Goal: Task Accomplishment & Management: Manage account settings

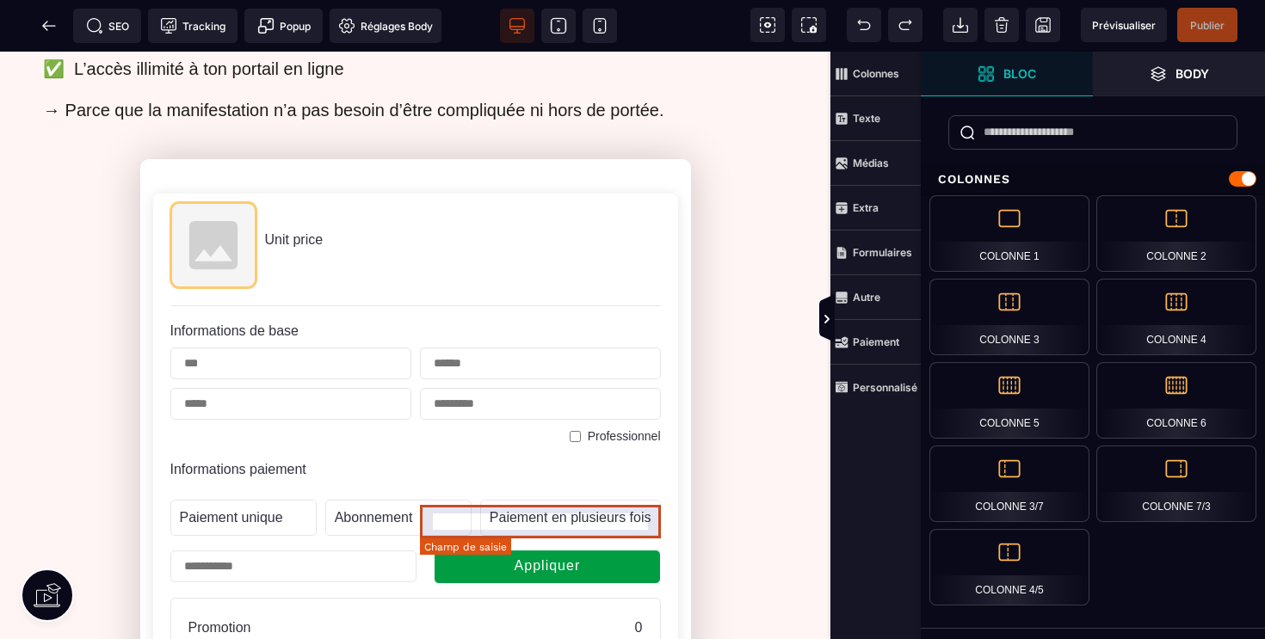
scroll to position [935, 0]
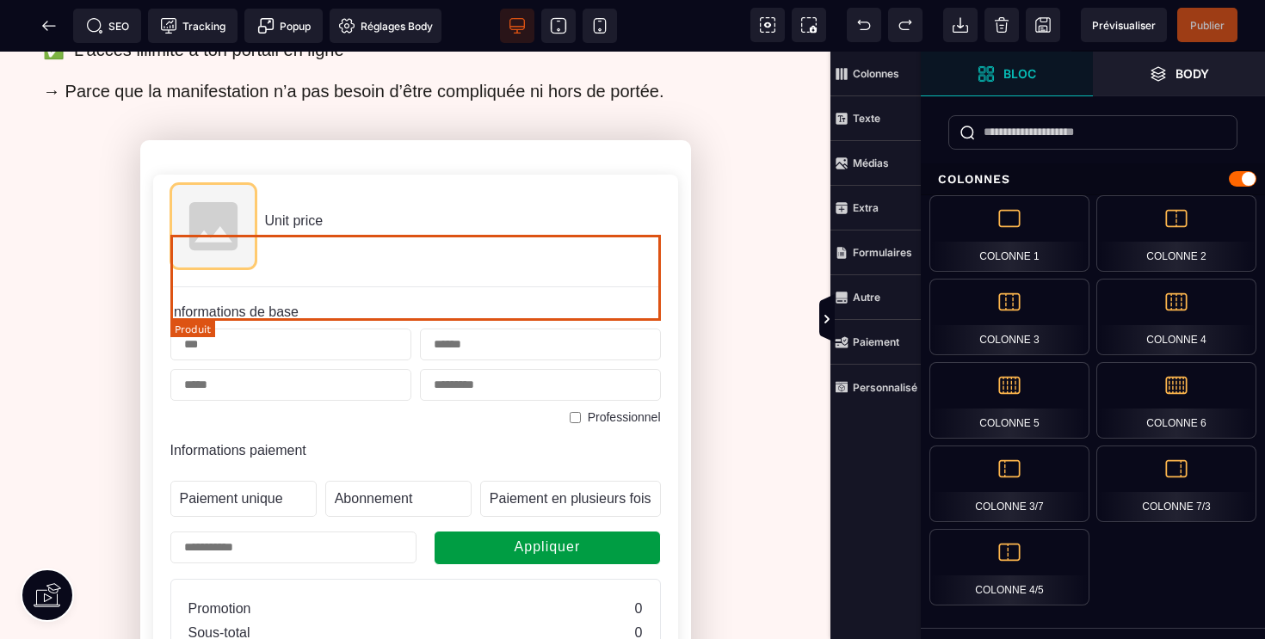
click at [293, 228] on span "Unit price" at bounding box center [294, 220] width 59 height 15
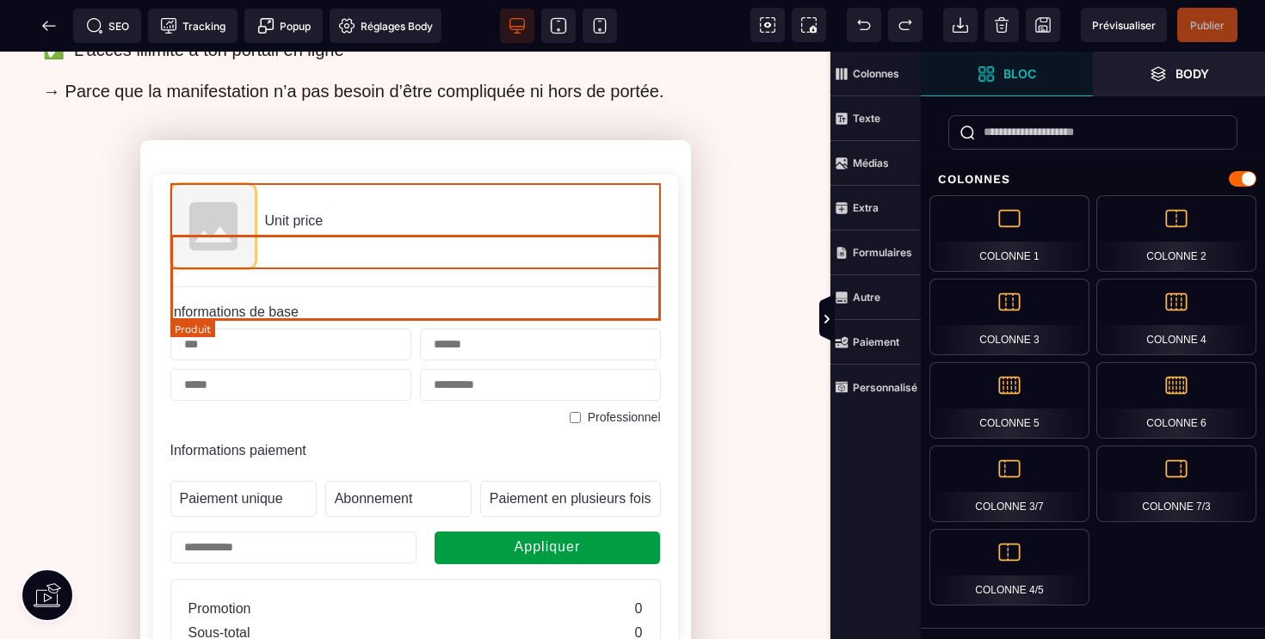
scroll to position [939, 0]
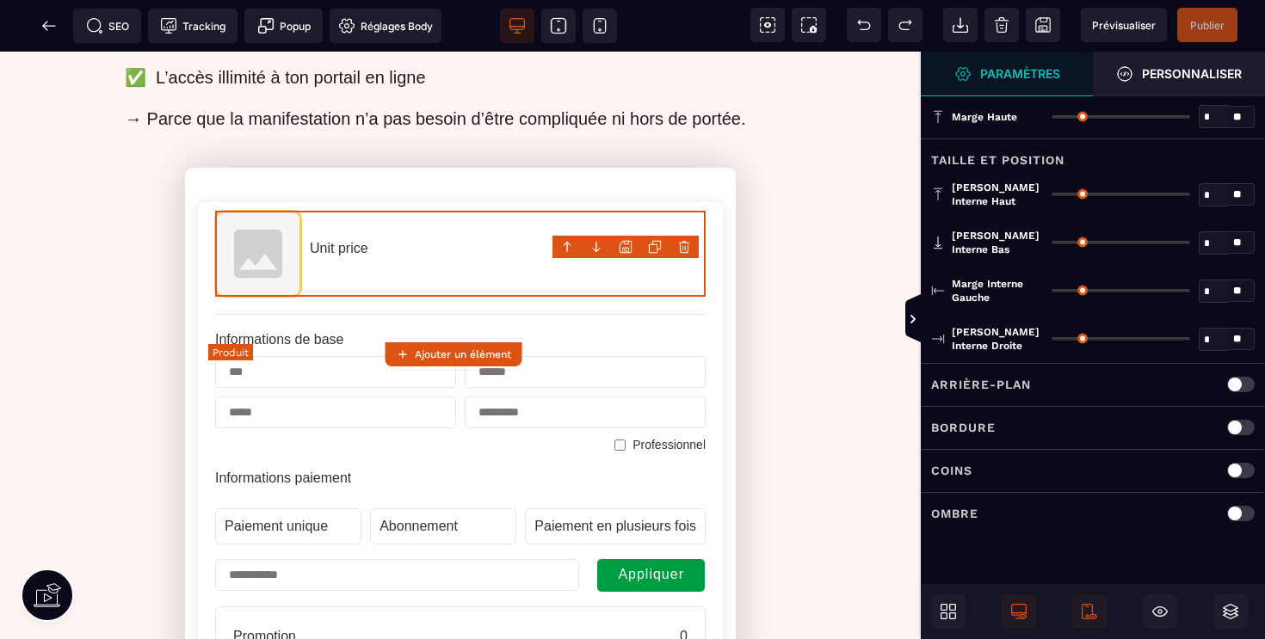
type input "*"
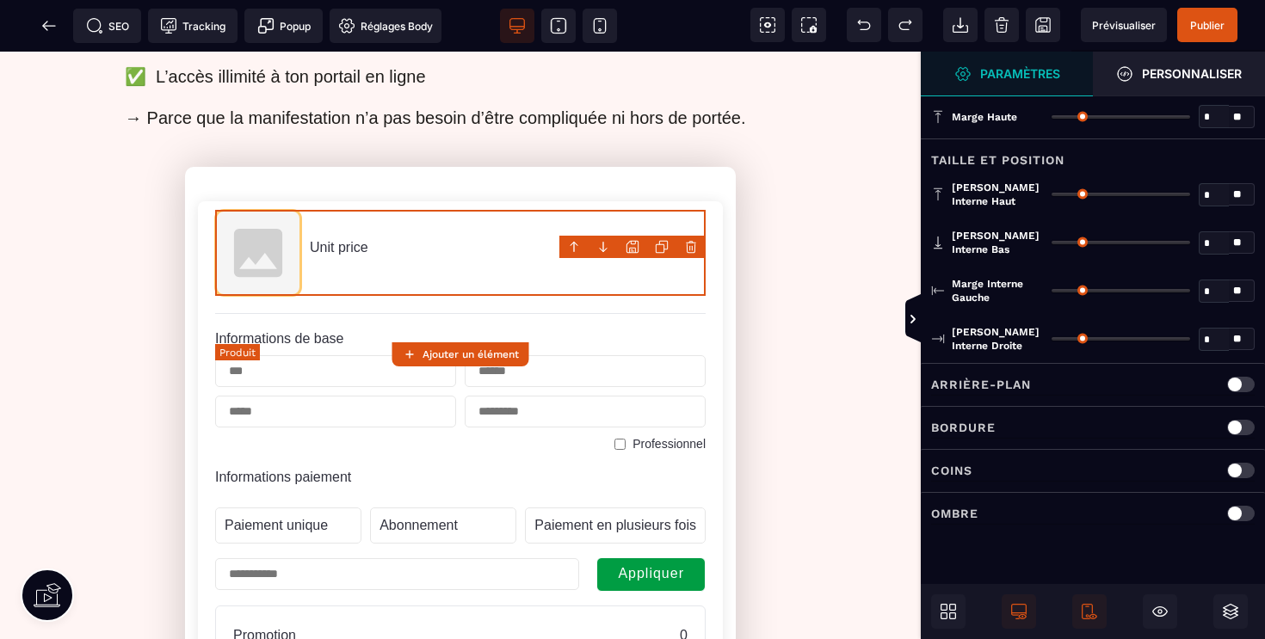
click at [330, 255] on span "Unit price" at bounding box center [339, 247] width 59 height 15
click at [269, 293] on img at bounding box center [258, 253] width 86 height 86
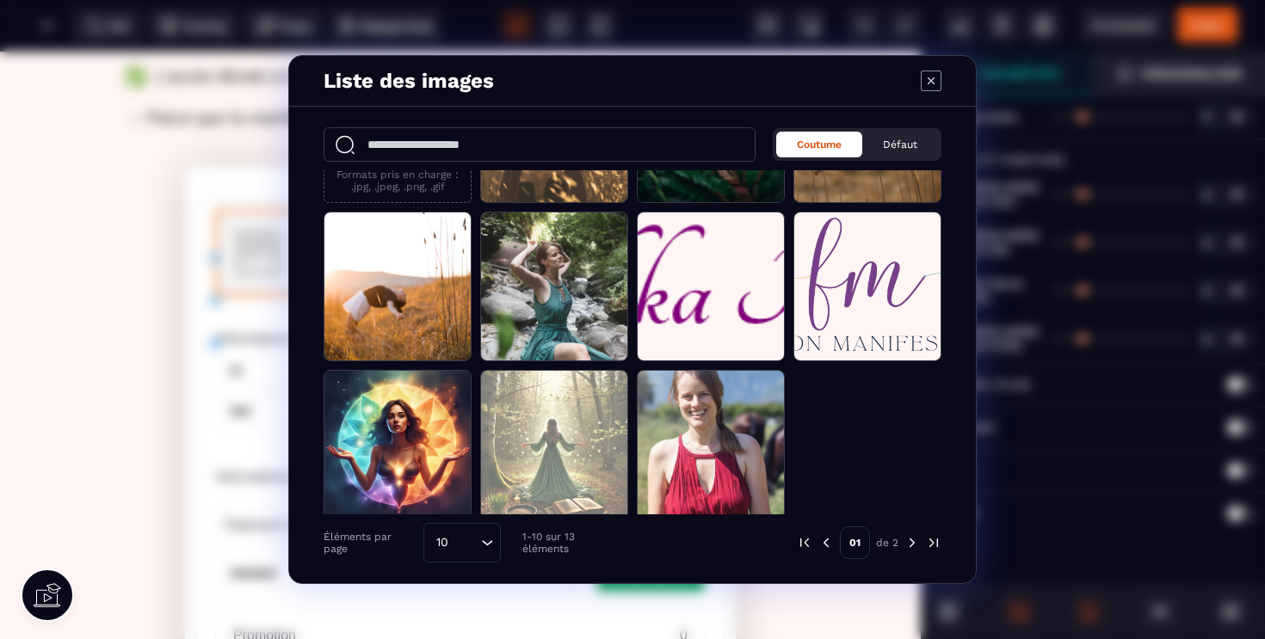
scroll to position [122, 0]
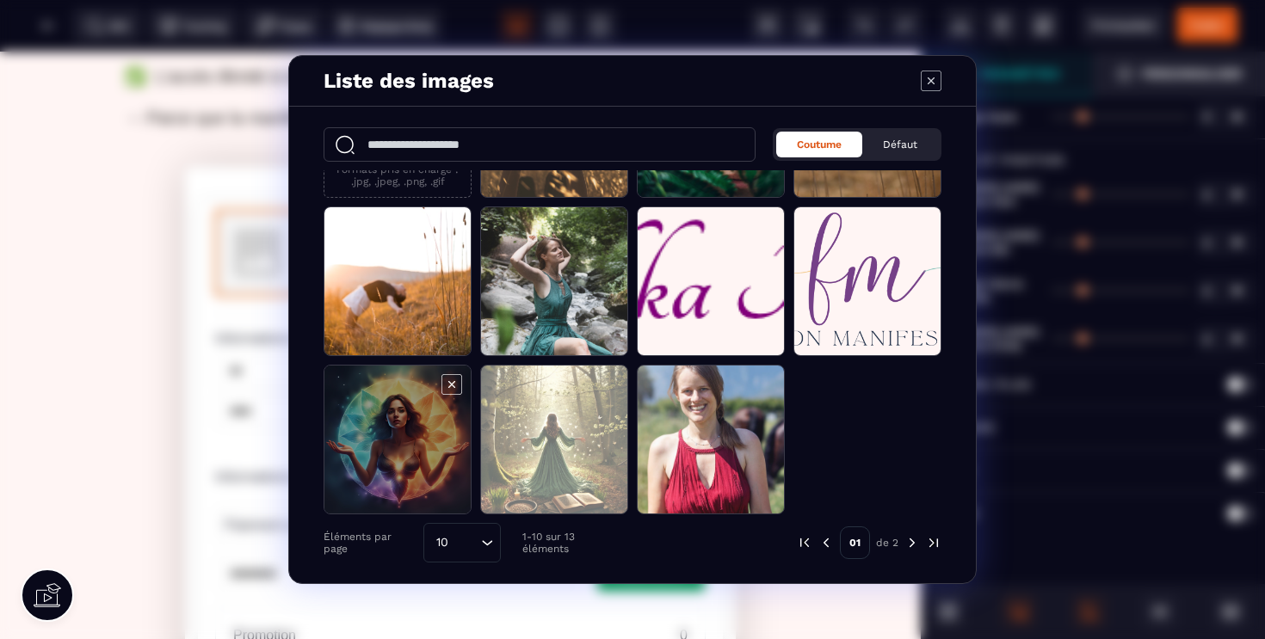
click at [404, 432] on span "Modal window" at bounding box center [397, 441] width 146 height 150
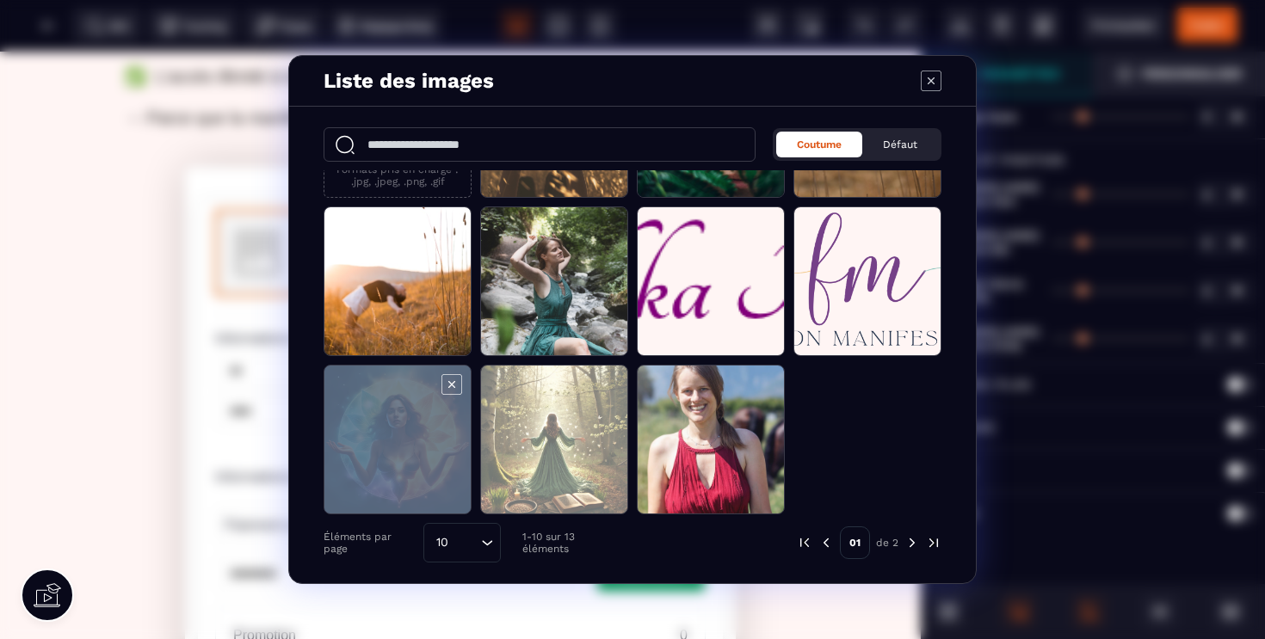
click at [404, 432] on span "Modal window" at bounding box center [397, 441] width 146 height 150
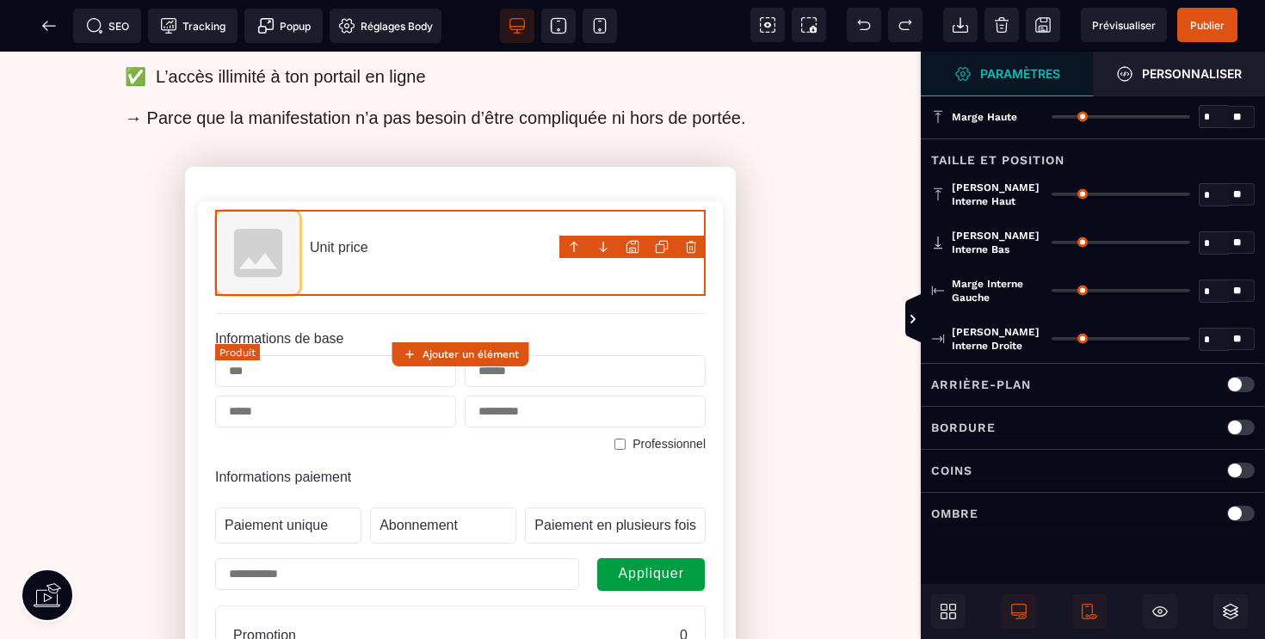
click at [267, 296] on img at bounding box center [258, 253] width 86 height 86
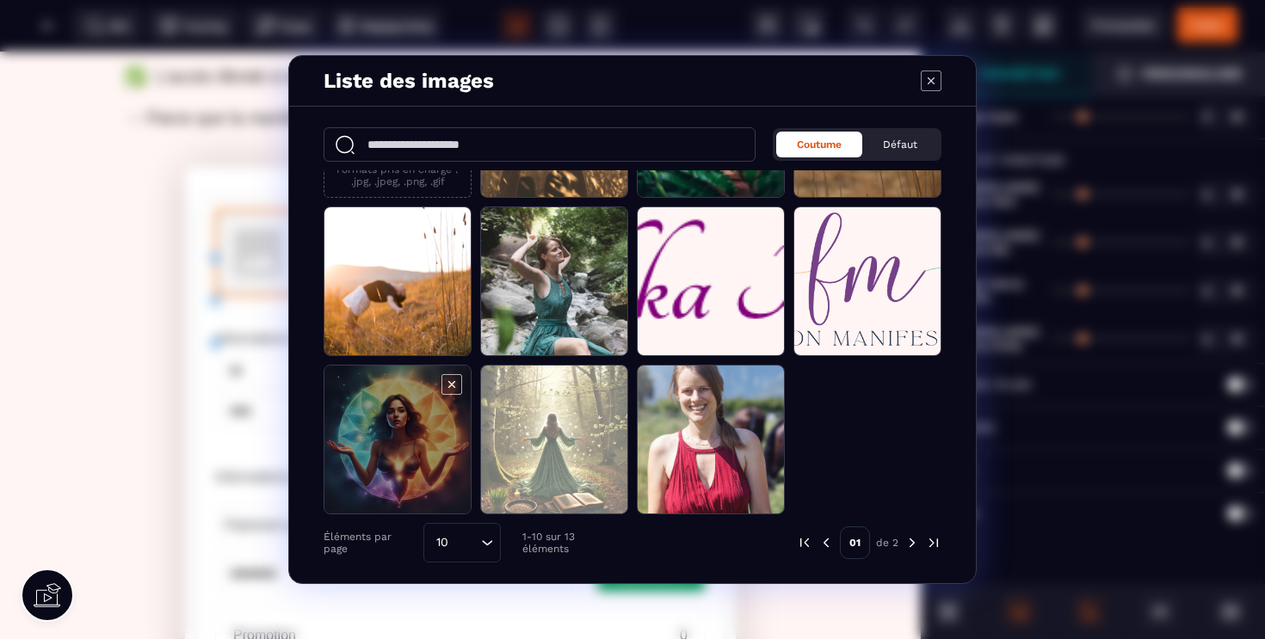
click at [401, 429] on span "Modal window" at bounding box center [397, 441] width 146 height 150
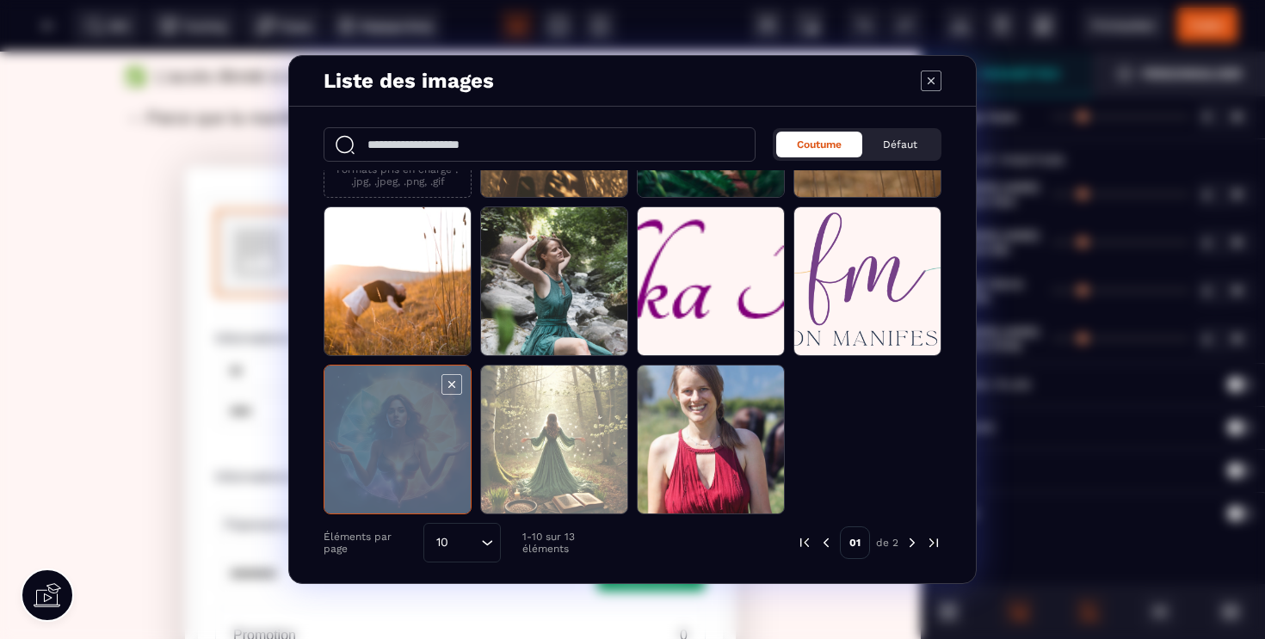
click at [401, 429] on span "Modal window" at bounding box center [397, 441] width 146 height 150
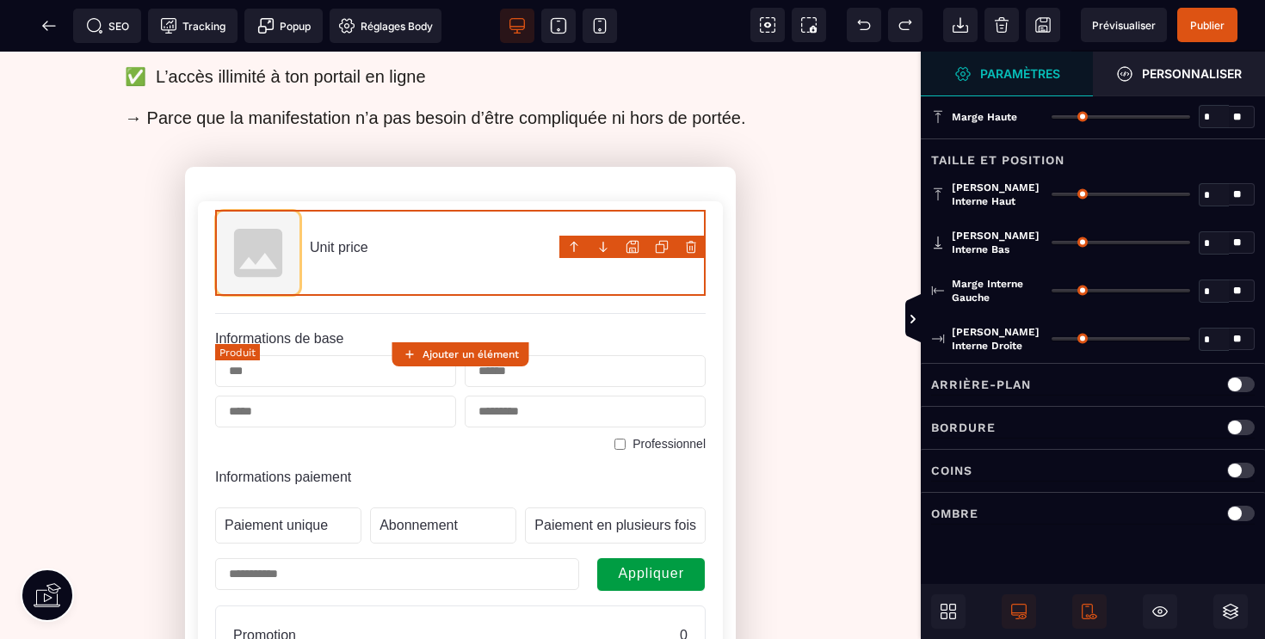
click at [284, 296] on img at bounding box center [258, 253] width 86 height 86
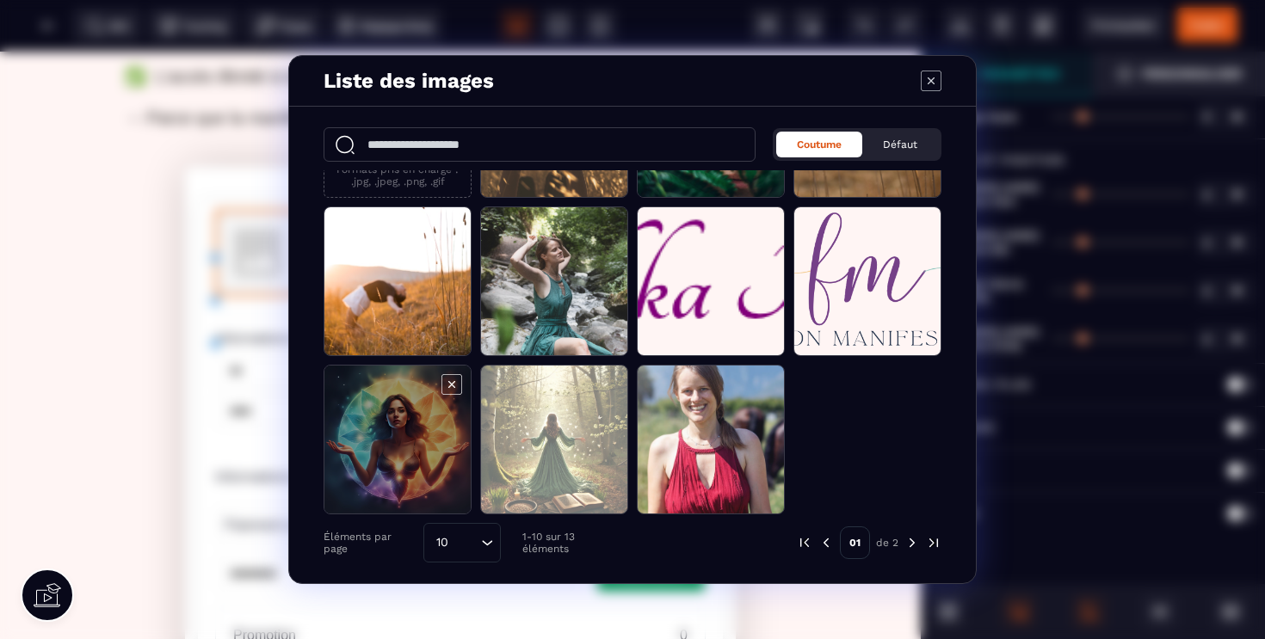
click at [421, 434] on span "Modal window" at bounding box center [397, 441] width 146 height 150
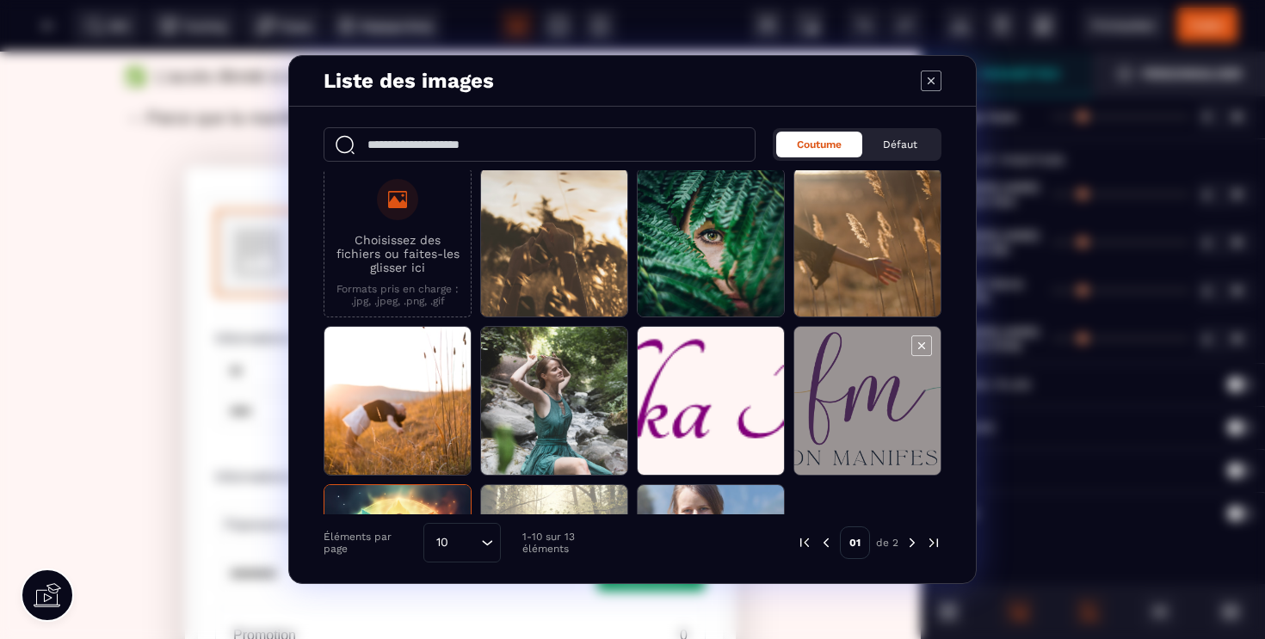
scroll to position [0, 0]
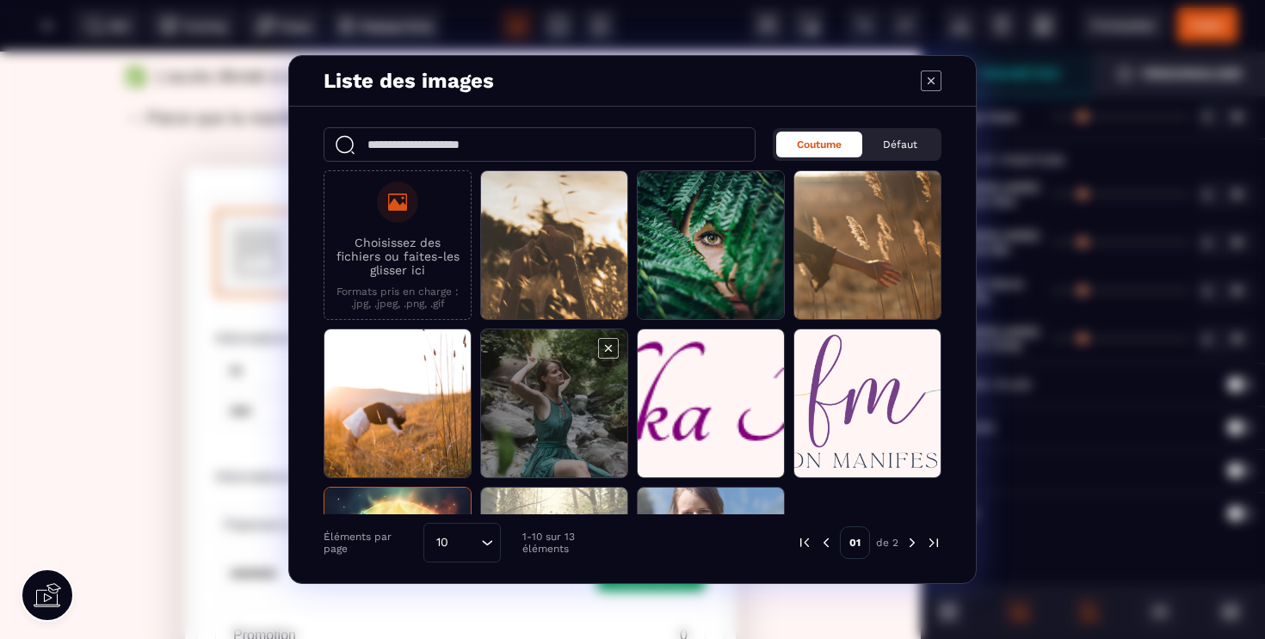
click at [554, 403] on span "Modal window" at bounding box center [554, 405] width 146 height 150
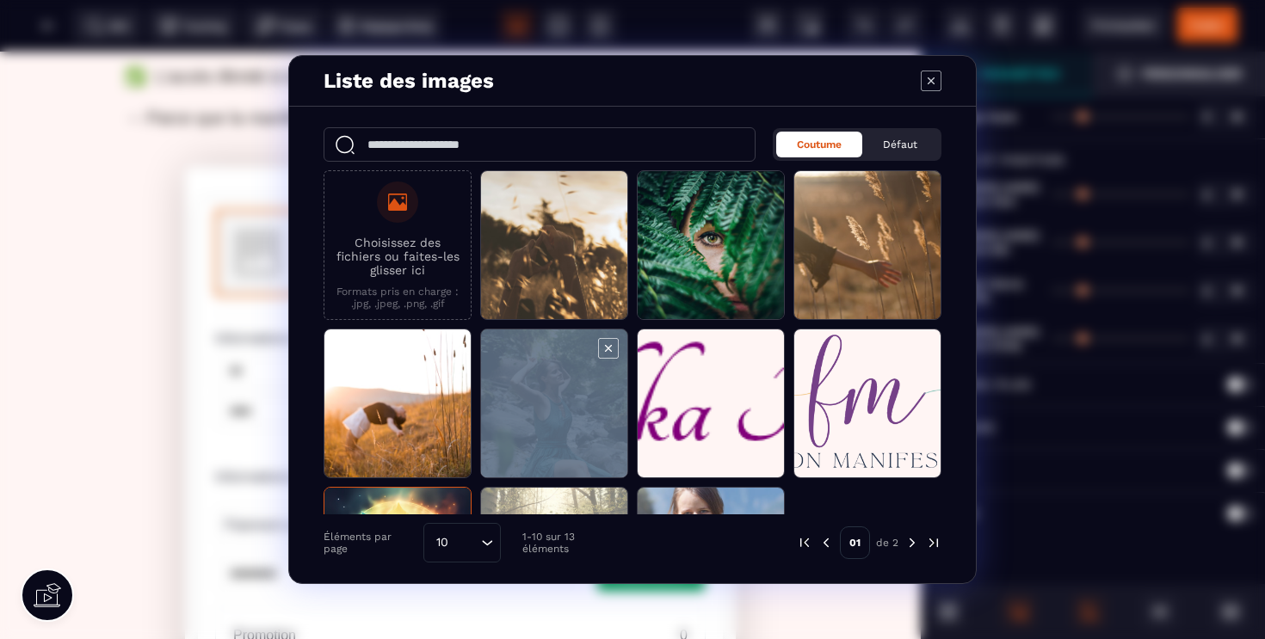
click at [554, 403] on span "Modal window" at bounding box center [554, 405] width 146 height 150
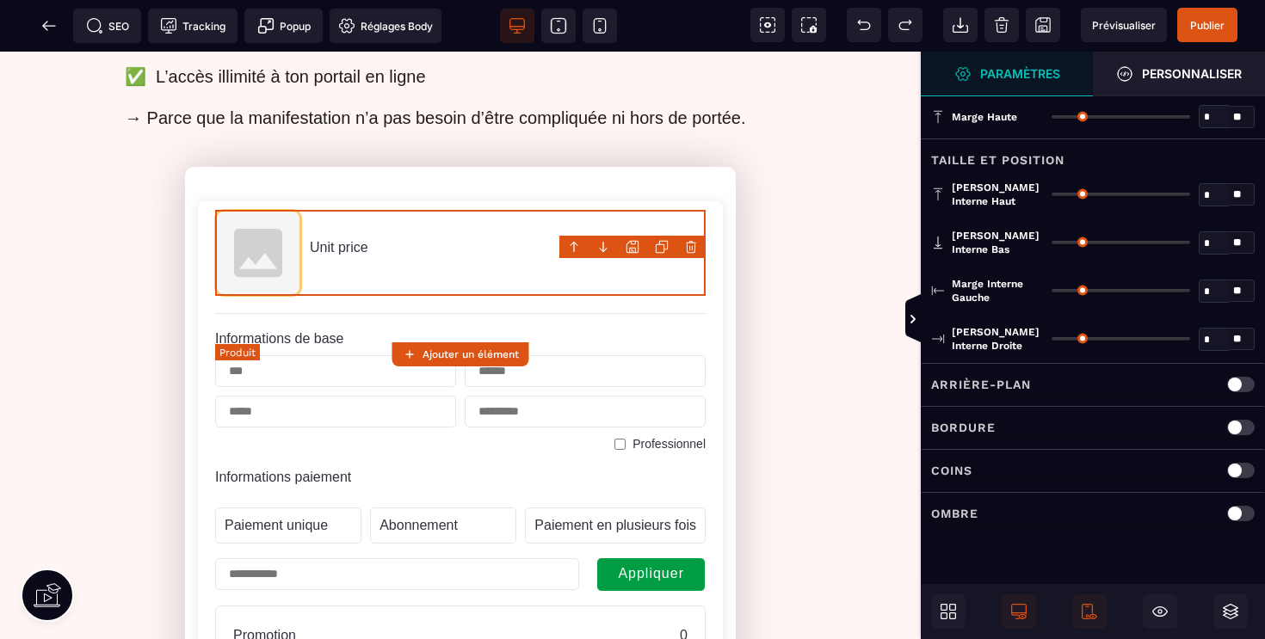
click at [259, 296] on img at bounding box center [258, 253] width 86 height 86
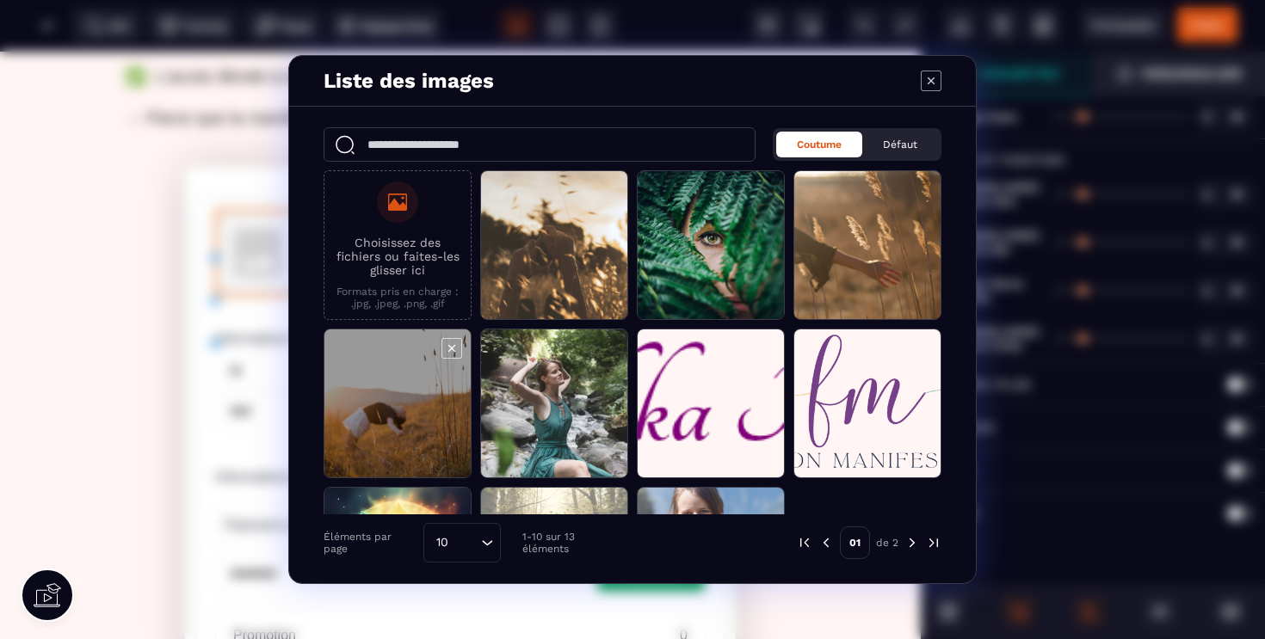
scroll to position [122, 0]
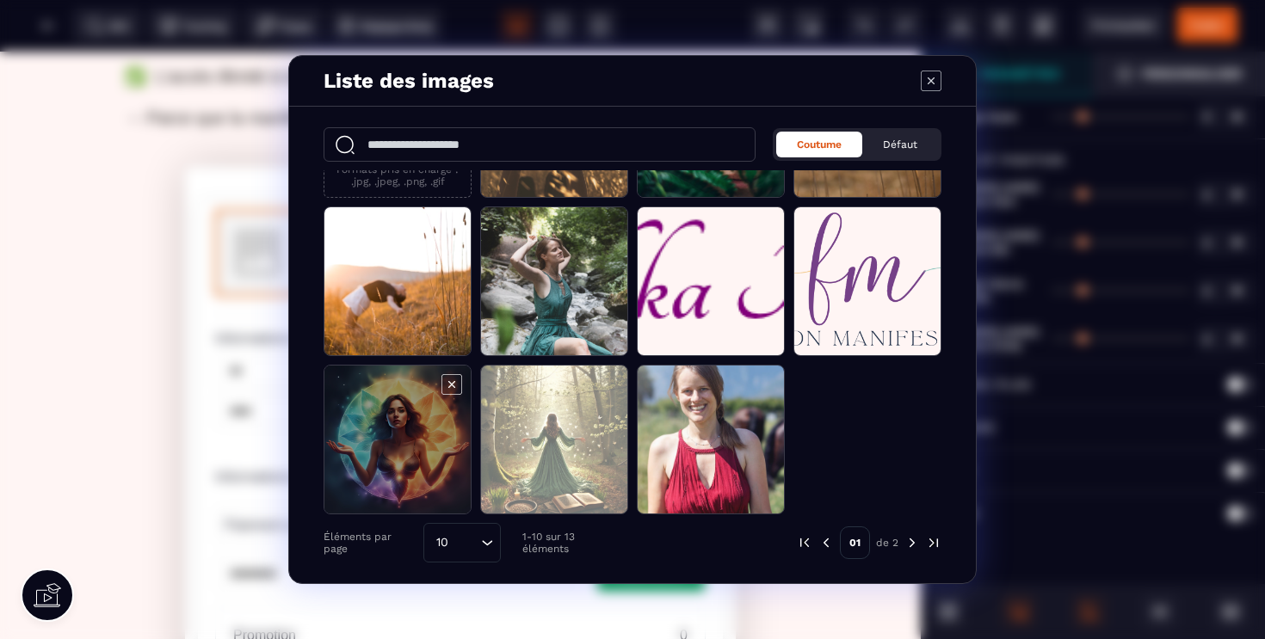
click at [413, 405] on span "Modal window" at bounding box center [397, 441] width 146 height 150
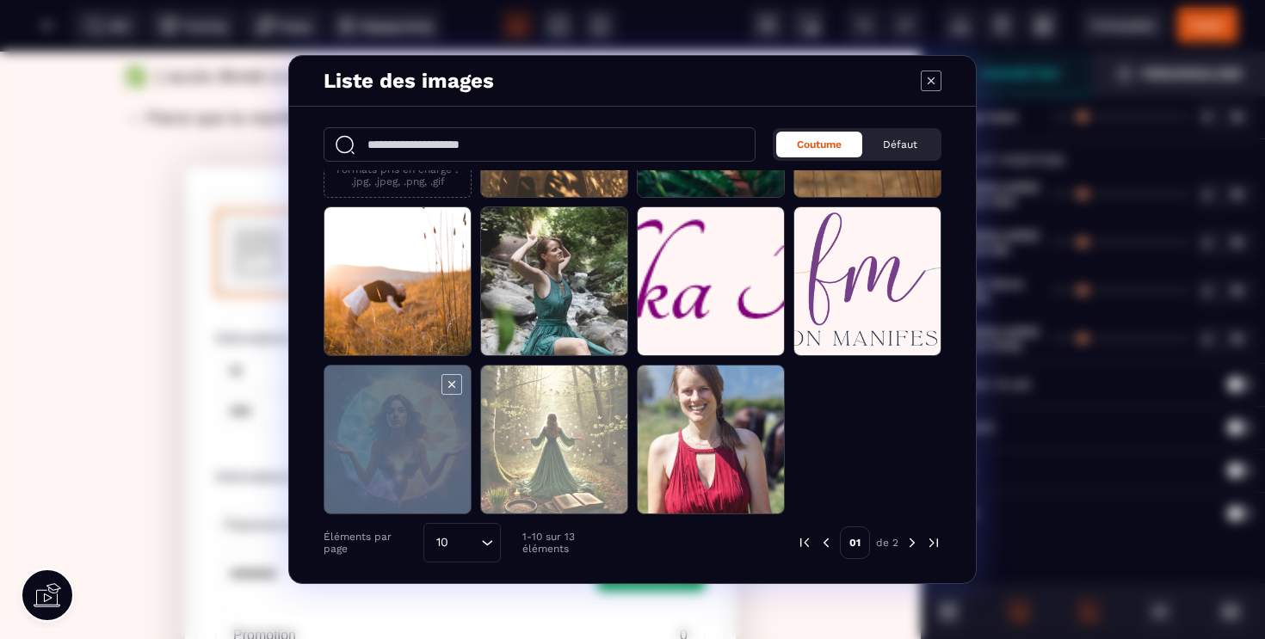
click at [413, 405] on span "Modal window" at bounding box center [397, 441] width 146 height 150
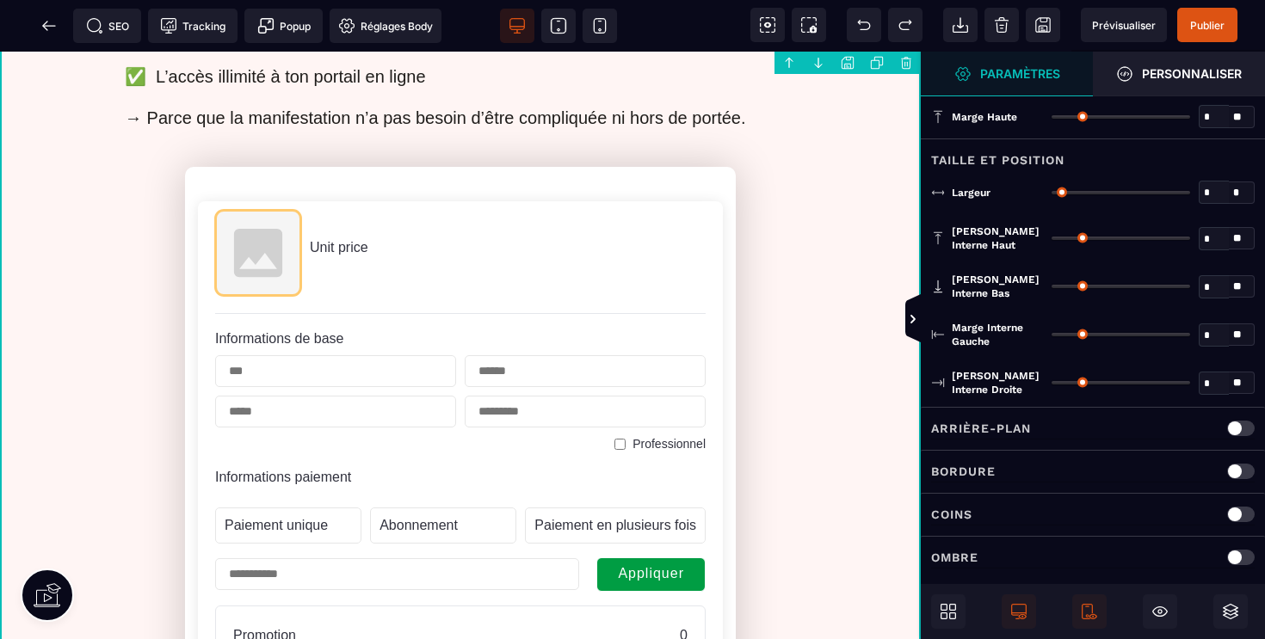
type input "*"
type input "****"
type input "**"
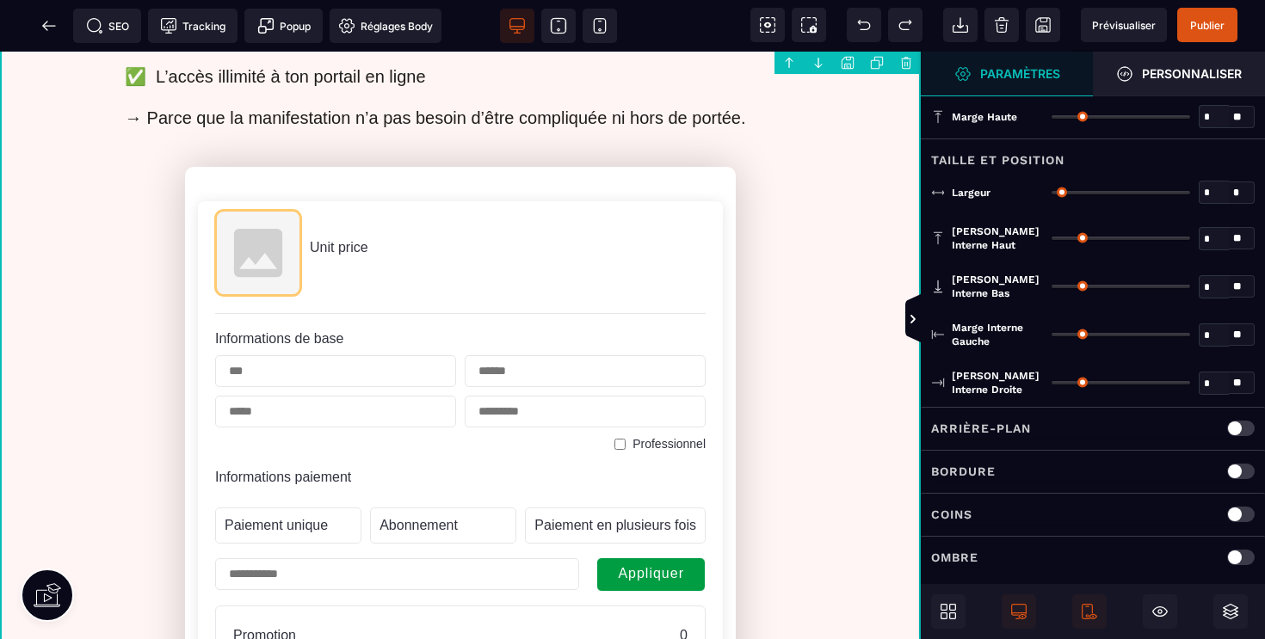
type input "**"
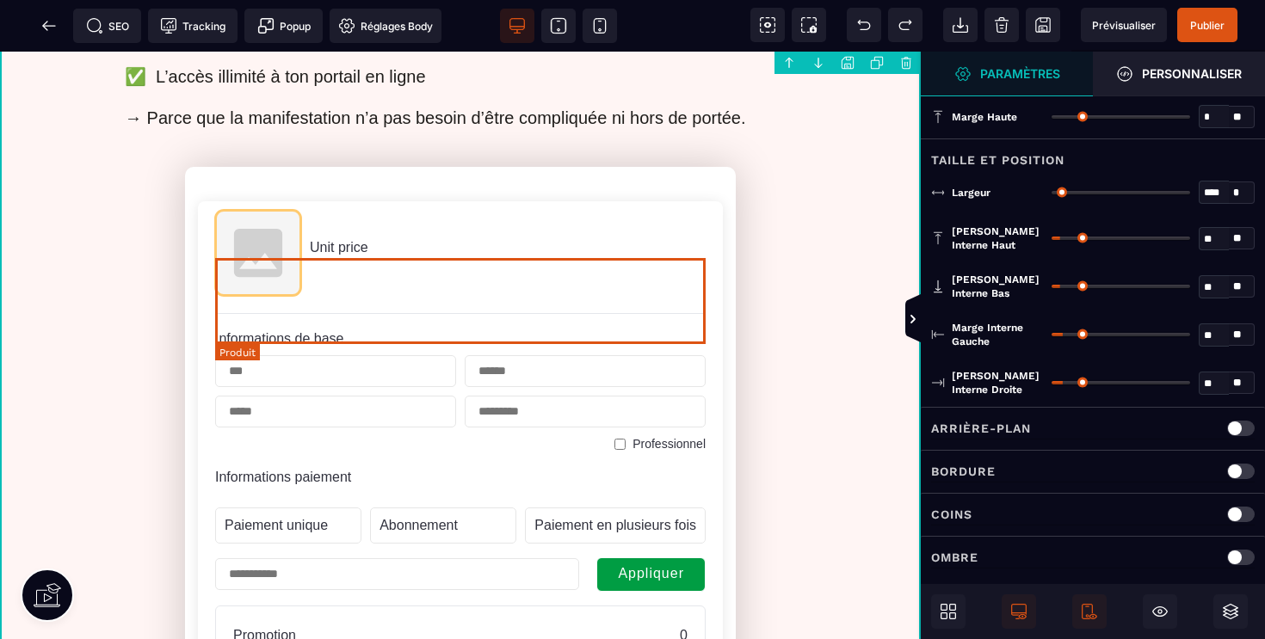
click at [270, 280] on img at bounding box center [258, 253] width 86 height 86
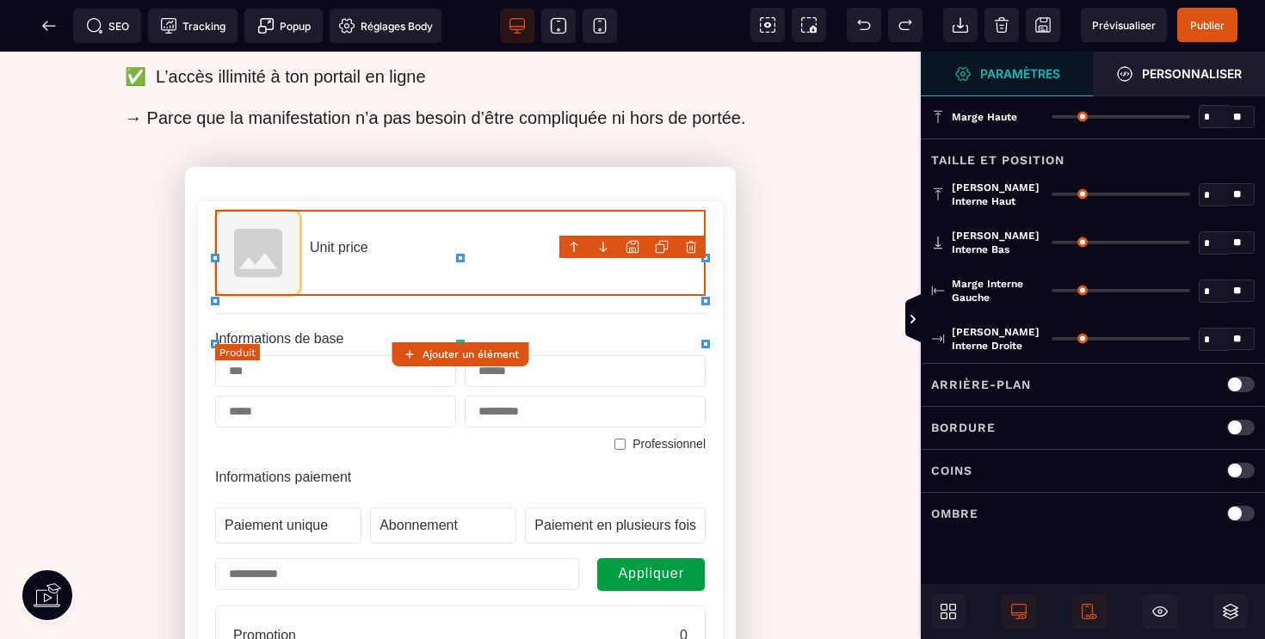
click at [334, 255] on span "Unit price" at bounding box center [339, 247] width 59 height 15
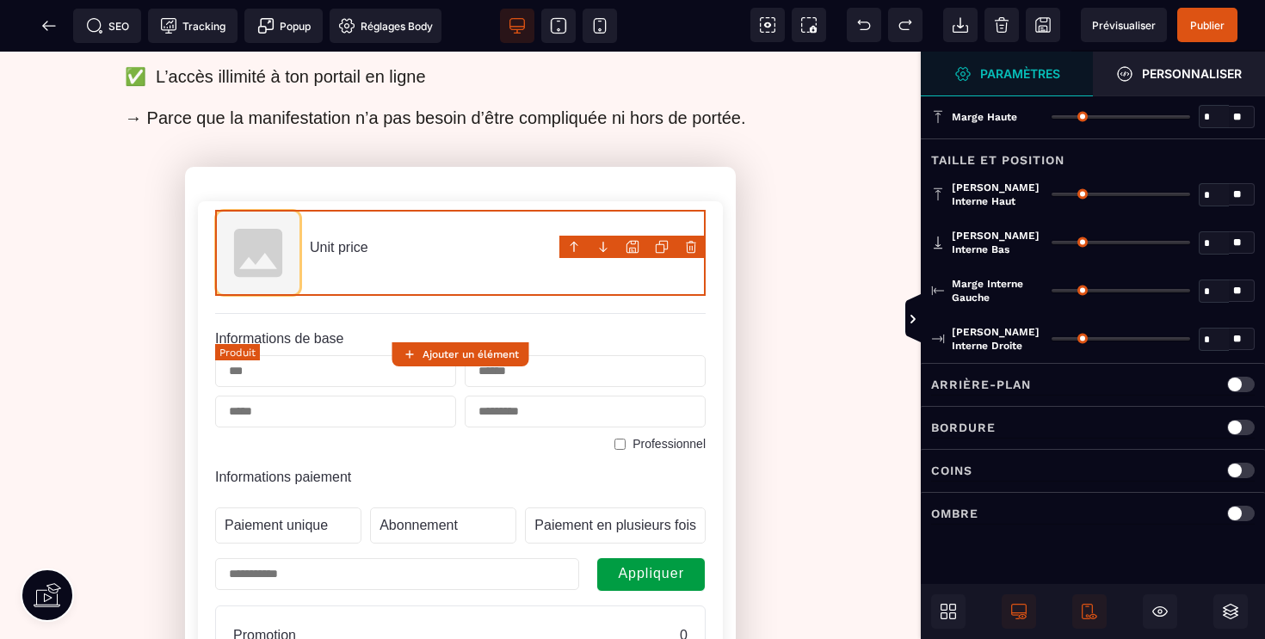
click at [287, 296] on img at bounding box center [258, 253] width 86 height 86
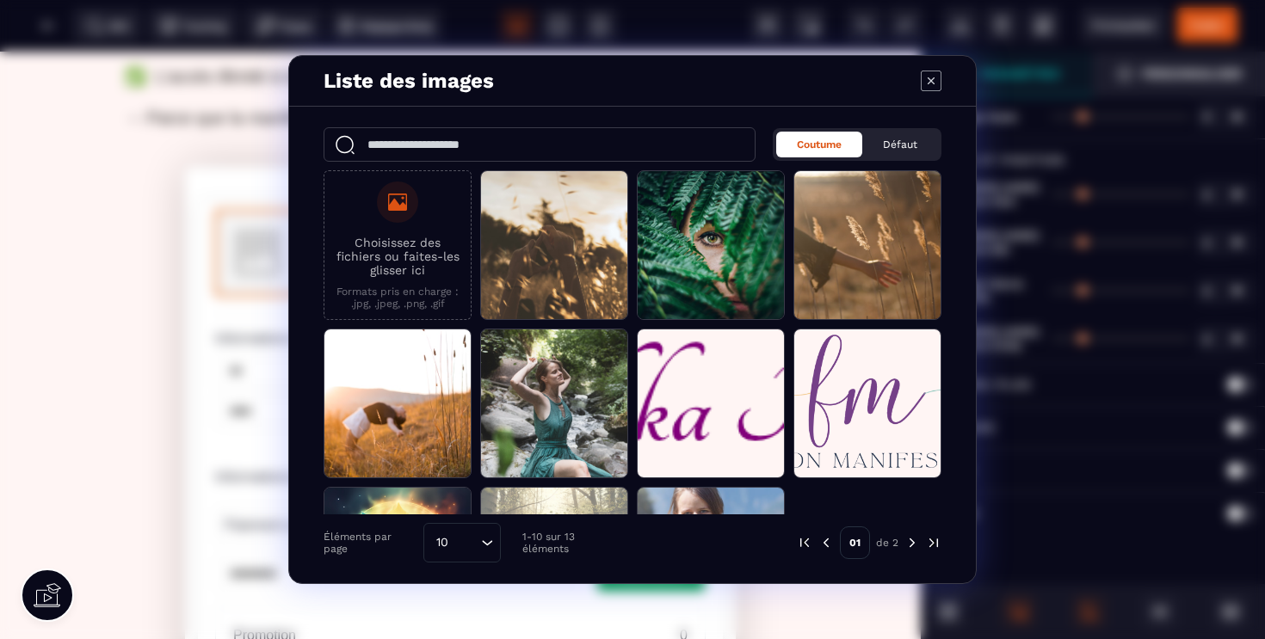
click at [931, 83] on icon "Modal window" at bounding box center [931, 81] width 21 height 21
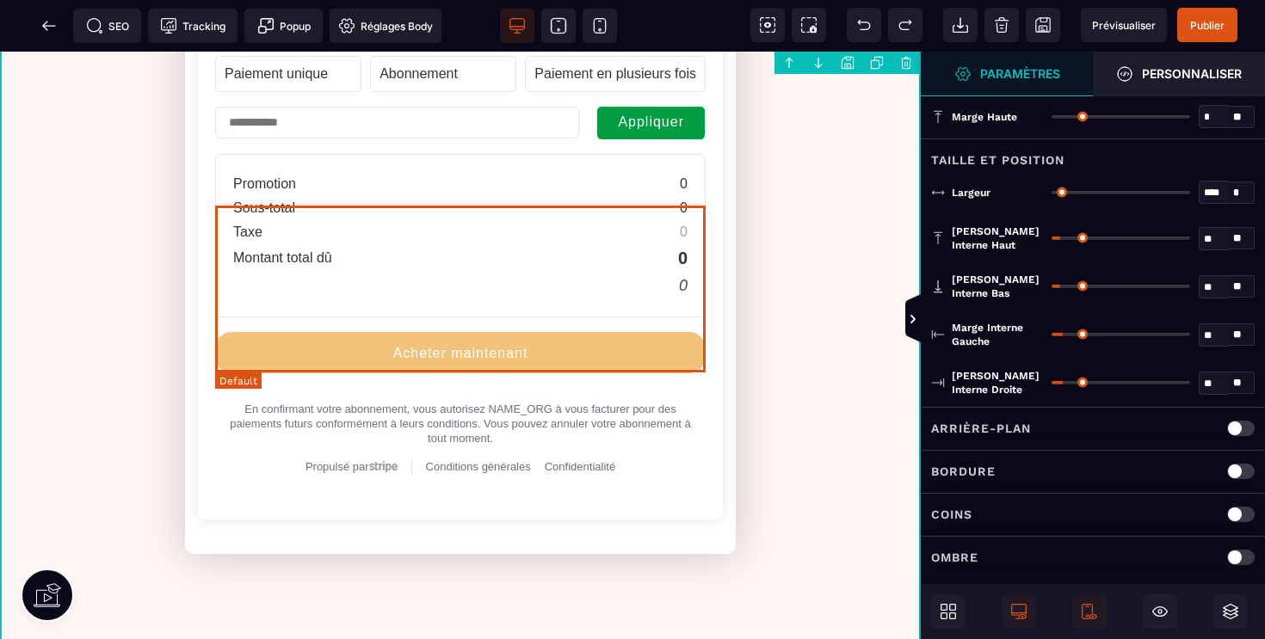
scroll to position [1393, 0]
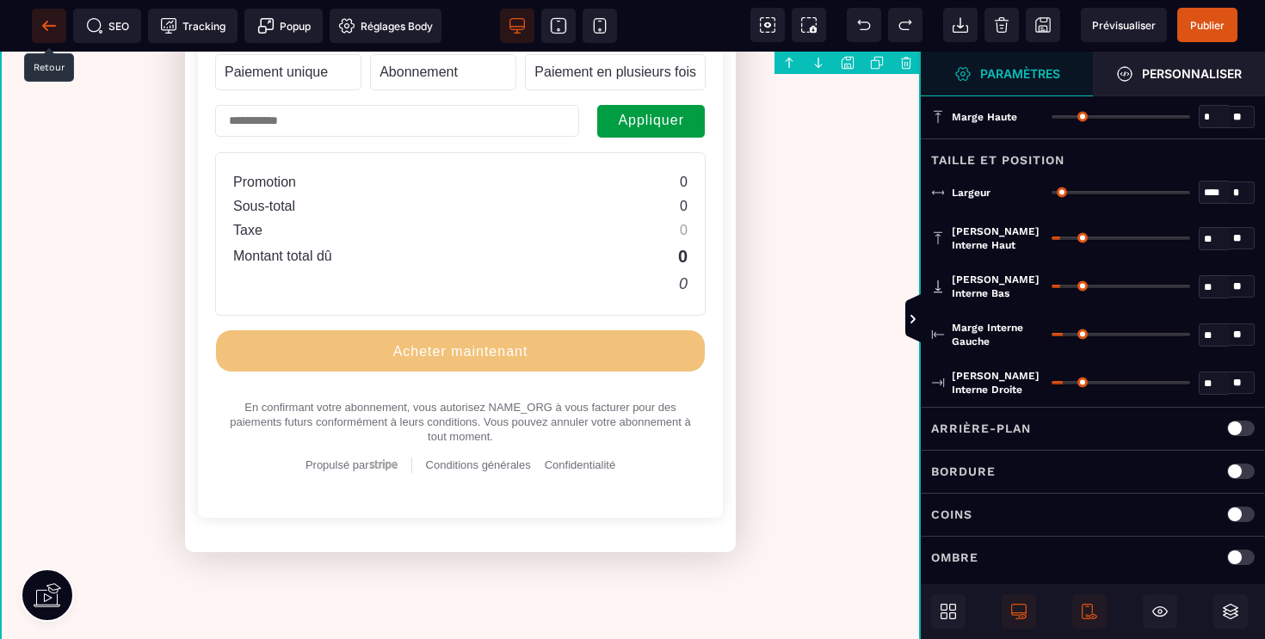
click at [56, 29] on icon at bounding box center [48, 25] width 17 height 17
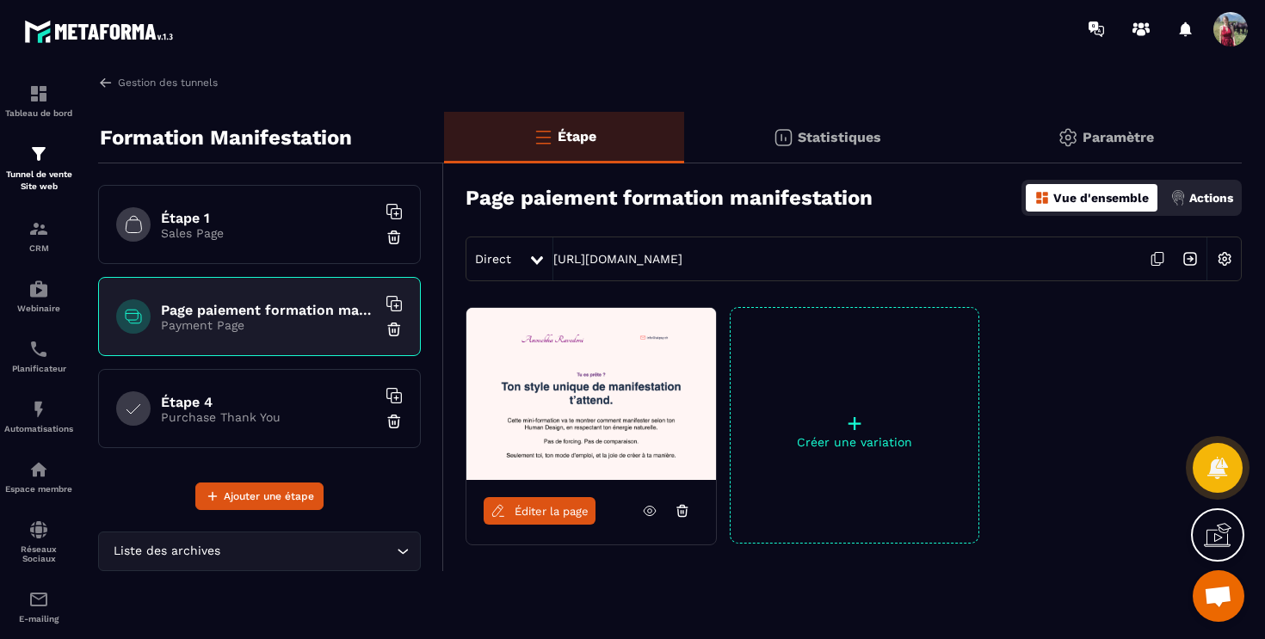
click at [1235, 36] on span at bounding box center [1230, 29] width 34 height 34
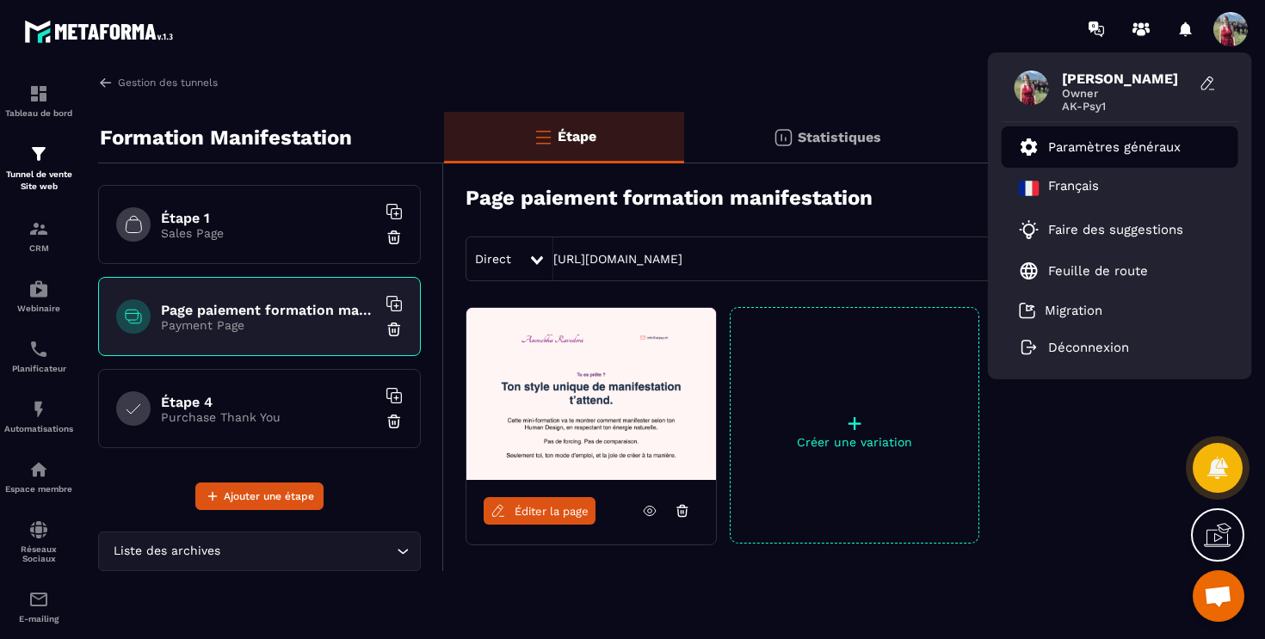
click at [1127, 150] on p "Paramètres généraux" at bounding box center [1114, 146] width 132 height 15
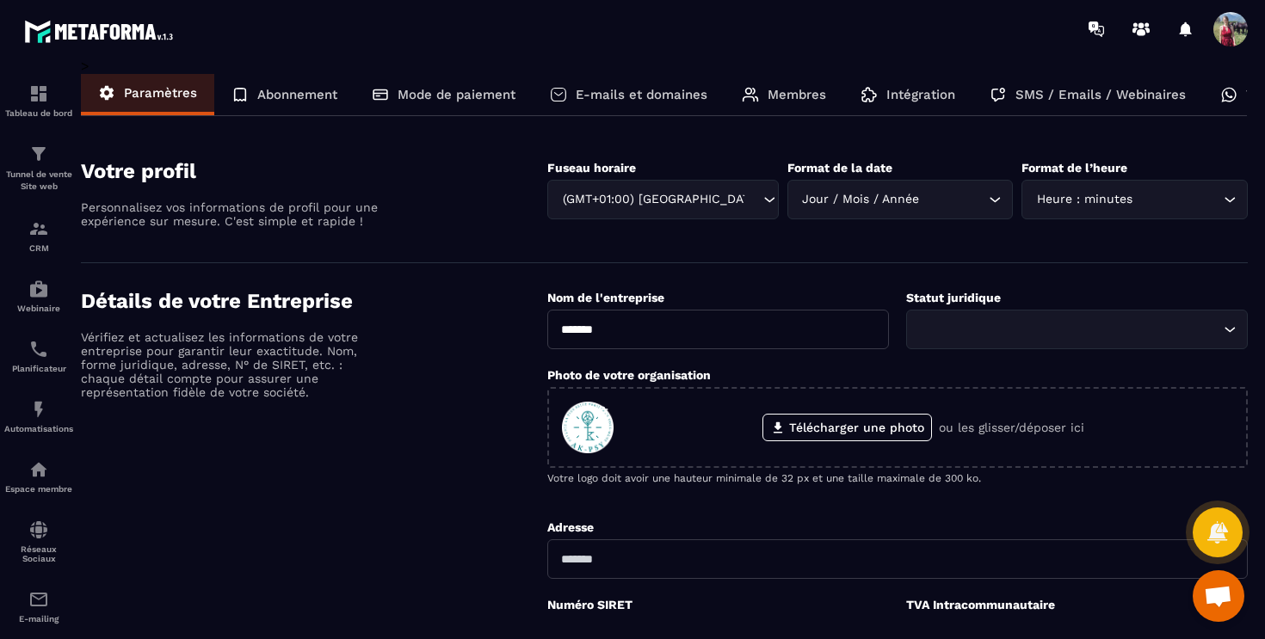
click at [911, 97] on p "Intégration" at bounding box center [920, 94] width 69 height 15
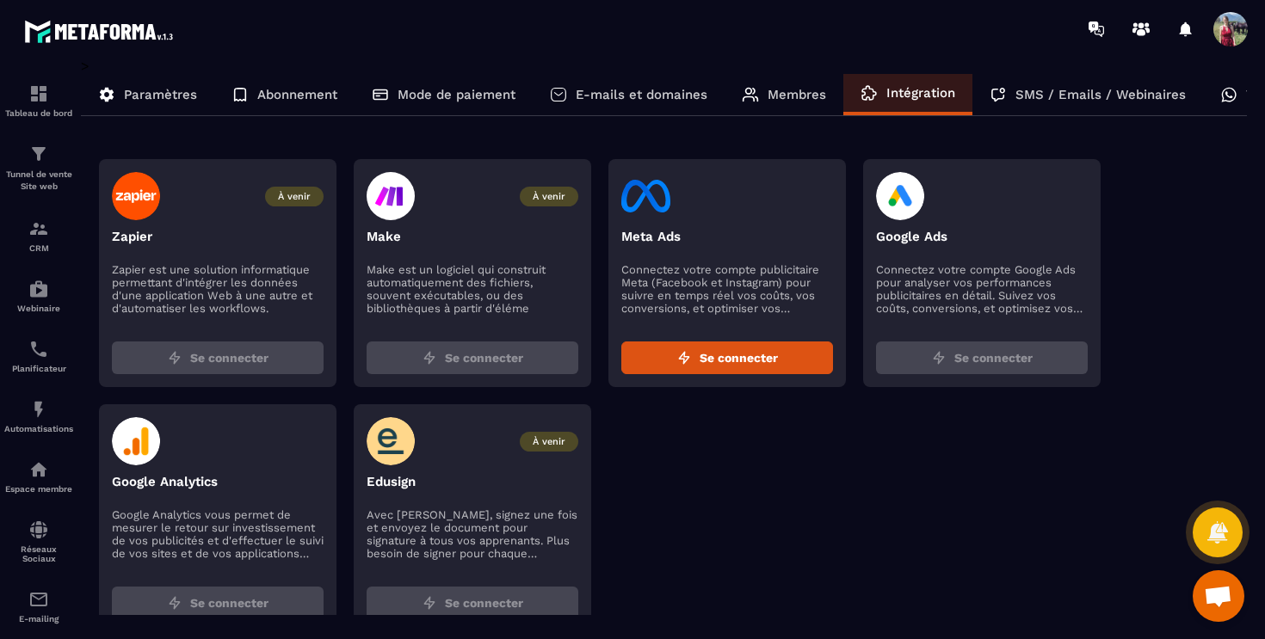
click at [766, 88] on div "Membres" at bounding box center [783, 94] width 119 height 41
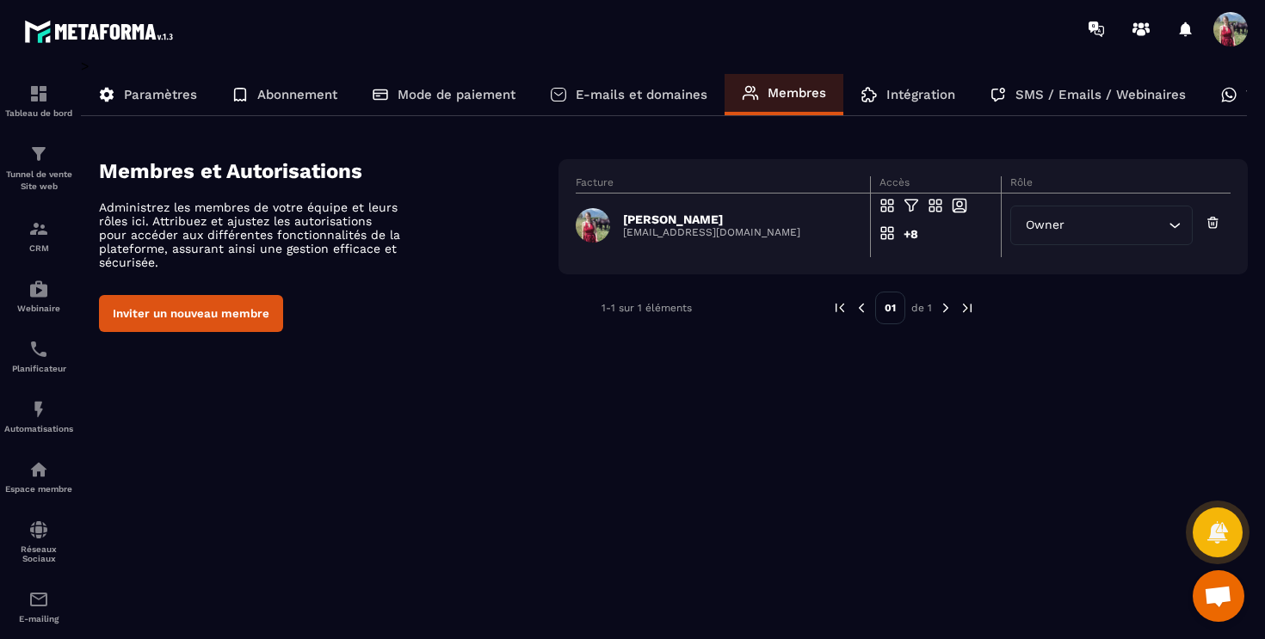
click at [219, 316] on button "Inviter un nouveau membre" at bounding box center [191, 313] width 184 height 37
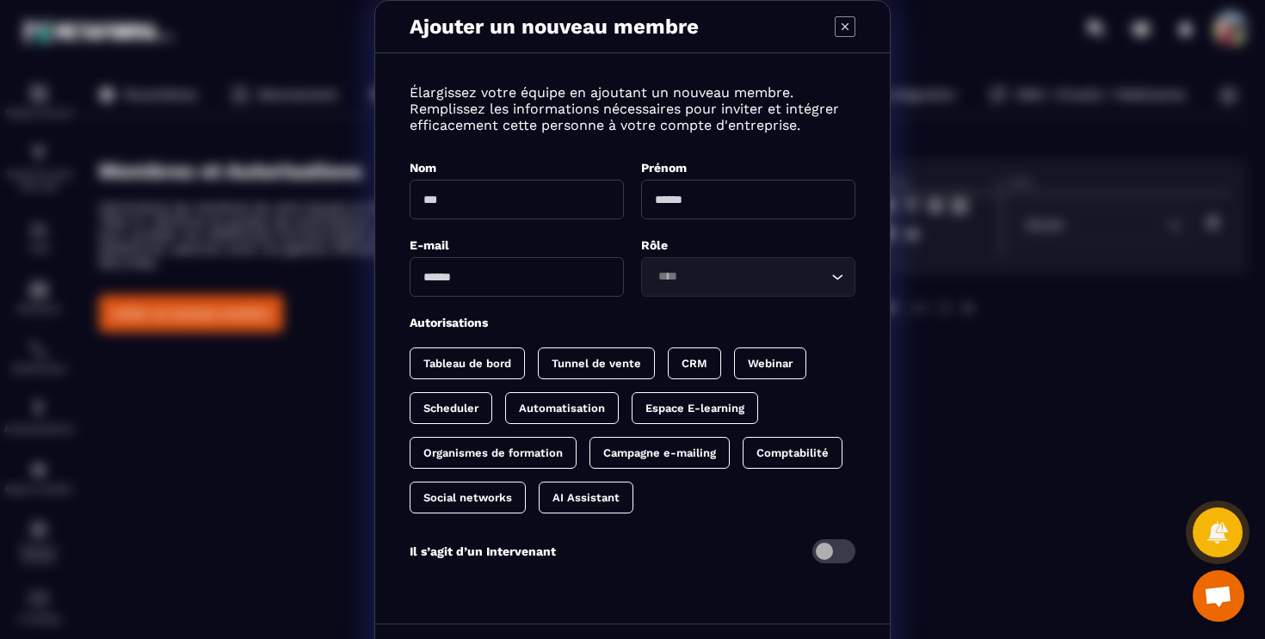
click at [572, 200] on input "Modal window" at bounding box center [517, 200] width 214 height 40
type input "*********"
click at [761, 204] on input "Modal window" at bounding box center [748, 200] width 214 height 40
type input "*********"
click at [559, 270] on input "Modal window" at bounding box center [517, 277] width 214 height 40
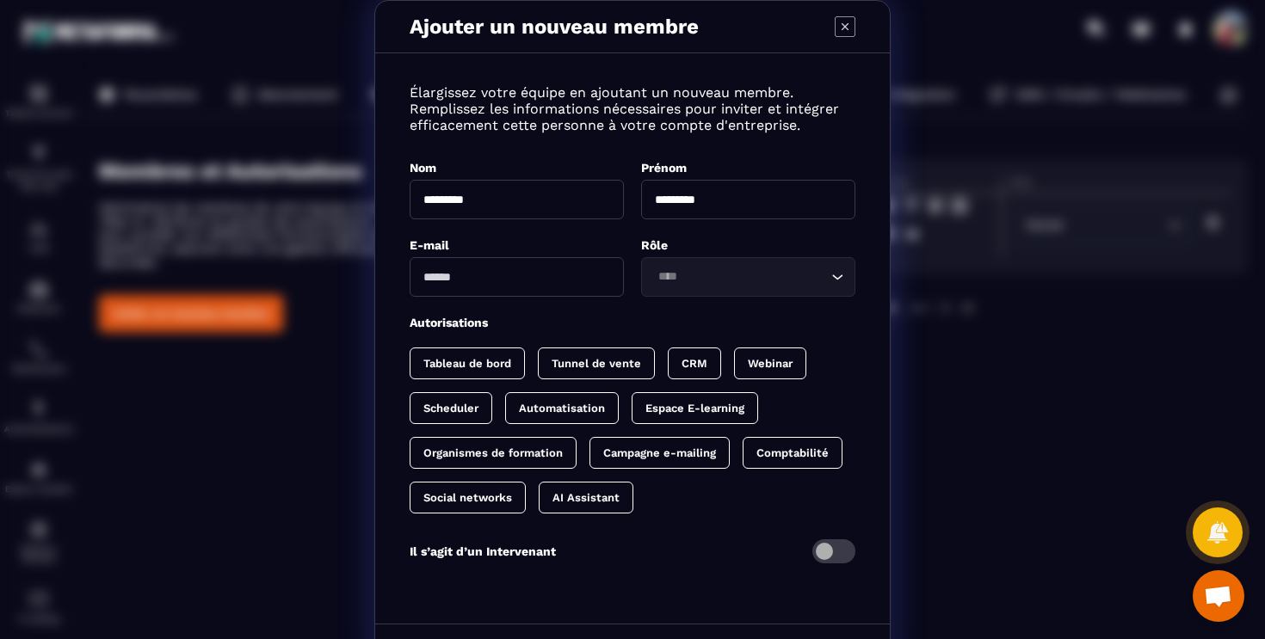
paste input "**********"
type input "**********"
click at [724, 275] on input "Search for option" at bounding box center [739, 277] width 175 height 19
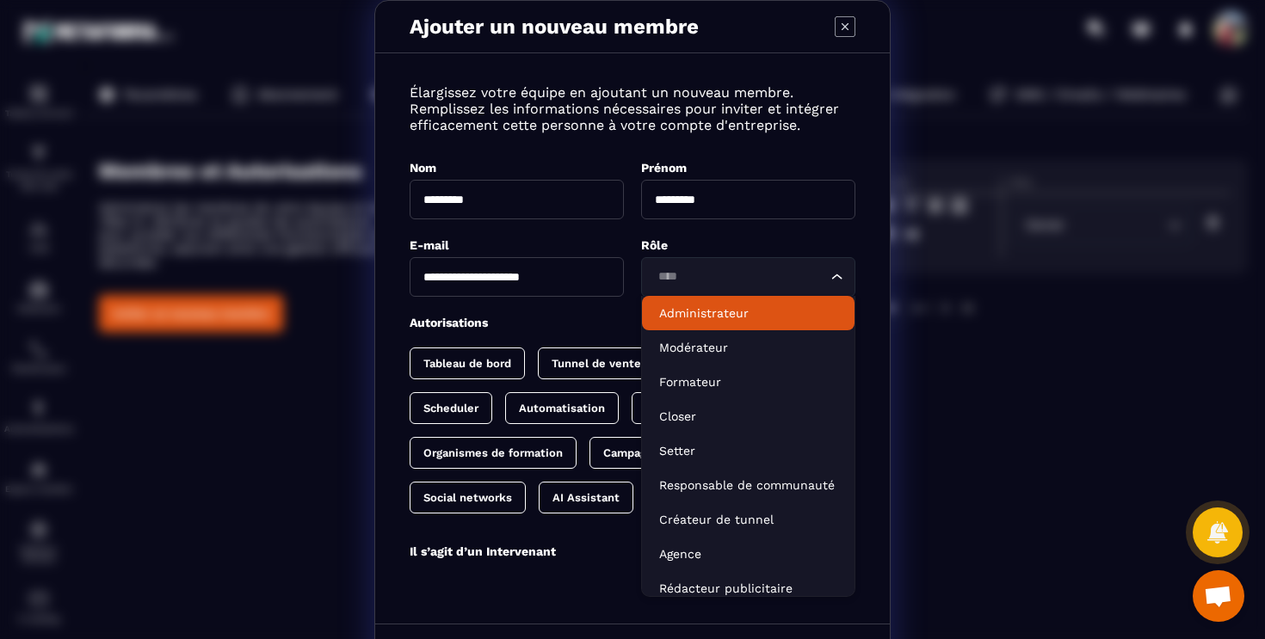
click at [728, 309] on p "Administrateur" at bounding box center [748, 313] width 178 height 17
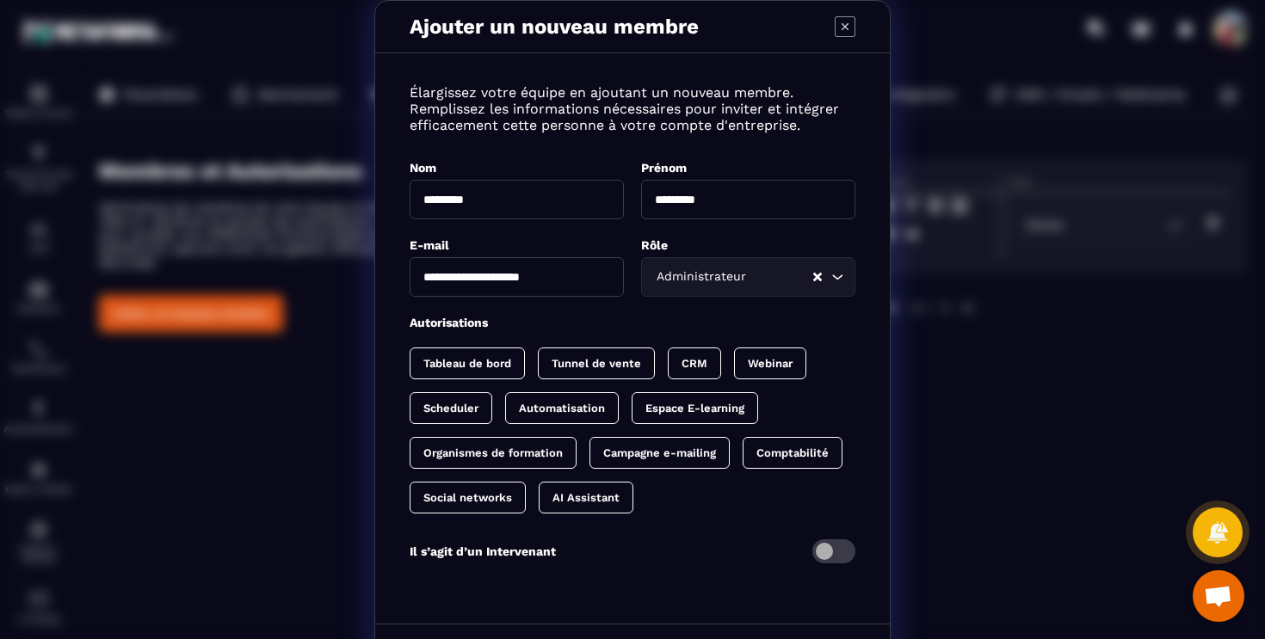
click at [750, 286] on input "Search for option" at bounding box center [780, 277] width 62 height 19
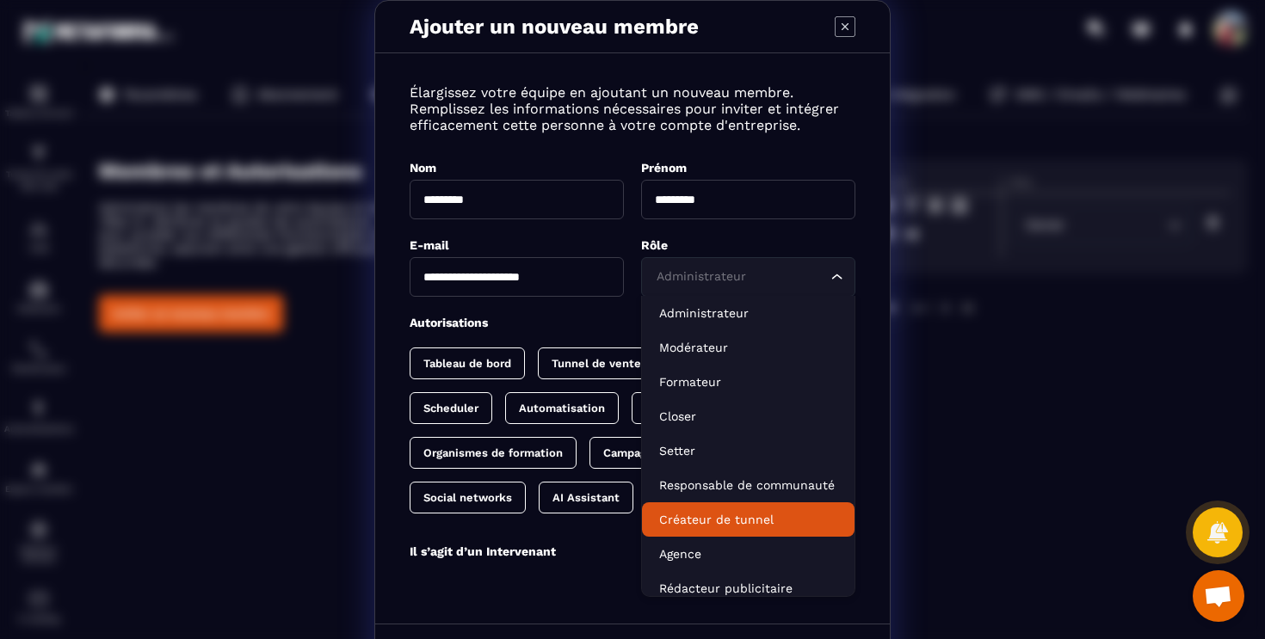
click at [726, 514] on p "Créateur de tunnel" at bounding box center [748, 519] width 178 height 17
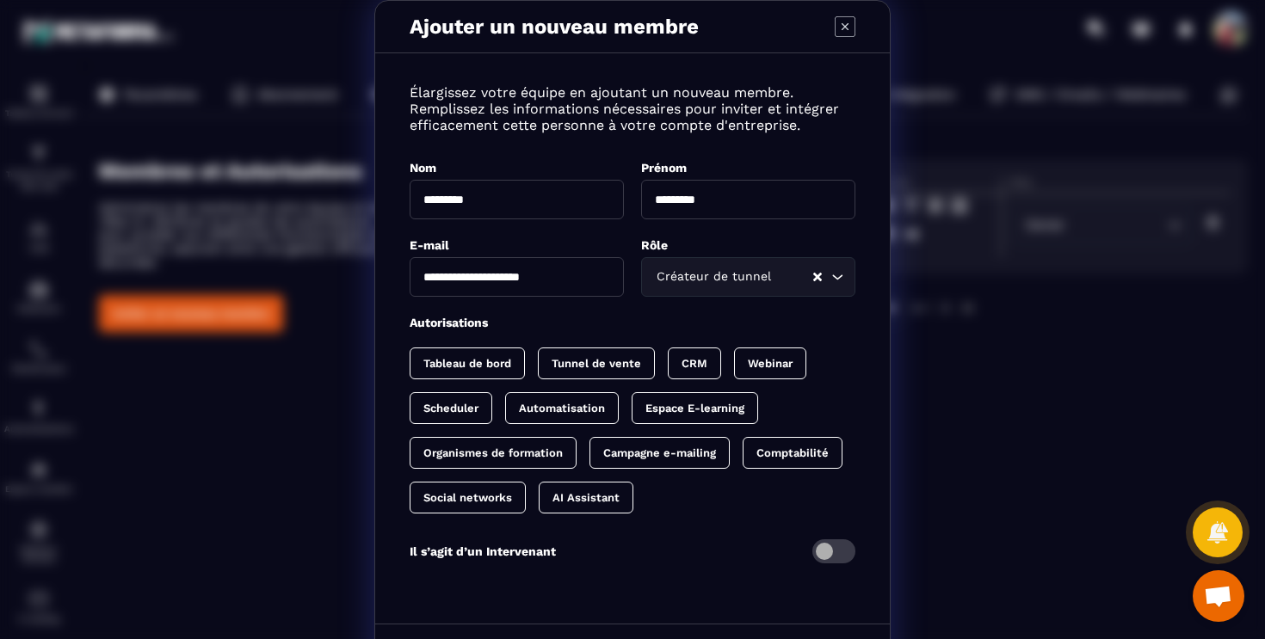
click at [592, 360] on p "Tunnel de vente" at bounding box center [595, 363] width 89 height 13
click at [562, 405] on p "Automatisation" at bounding box center [562, 408] width 86 height 13
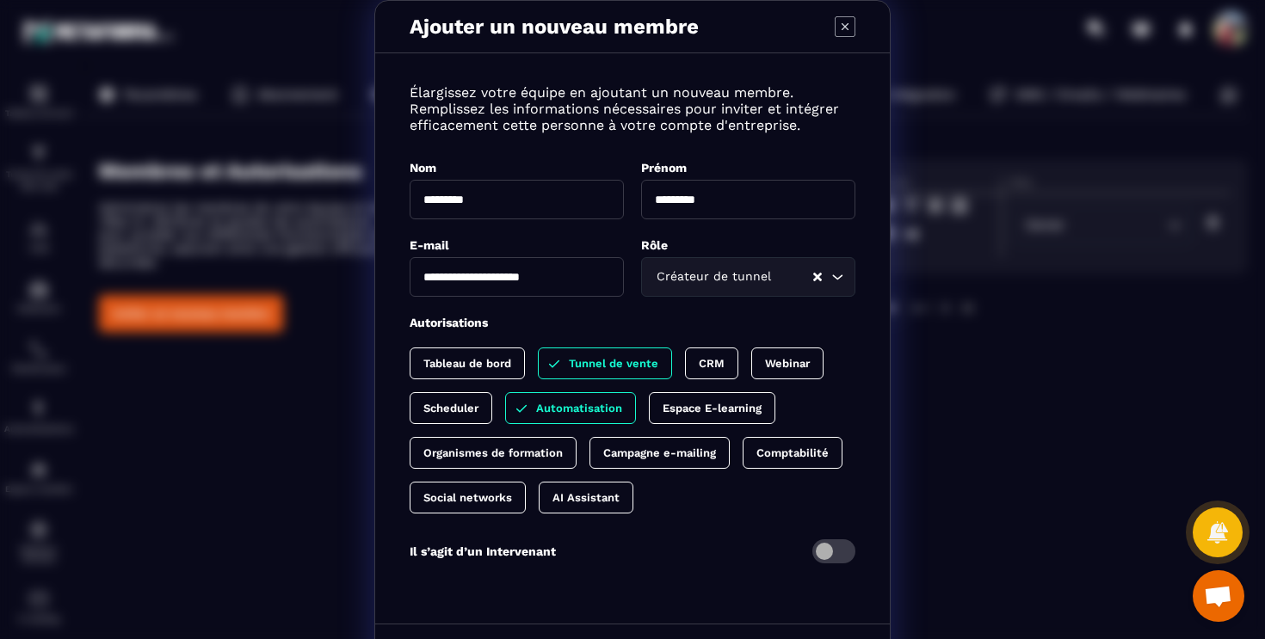
click at [481, 502] on p "Social networks" at bounding box center [467, 497] width 89 height 13
click at [509, 459] on p "Organismes de formation" at bounding box center [492, 453] width 139 height 13
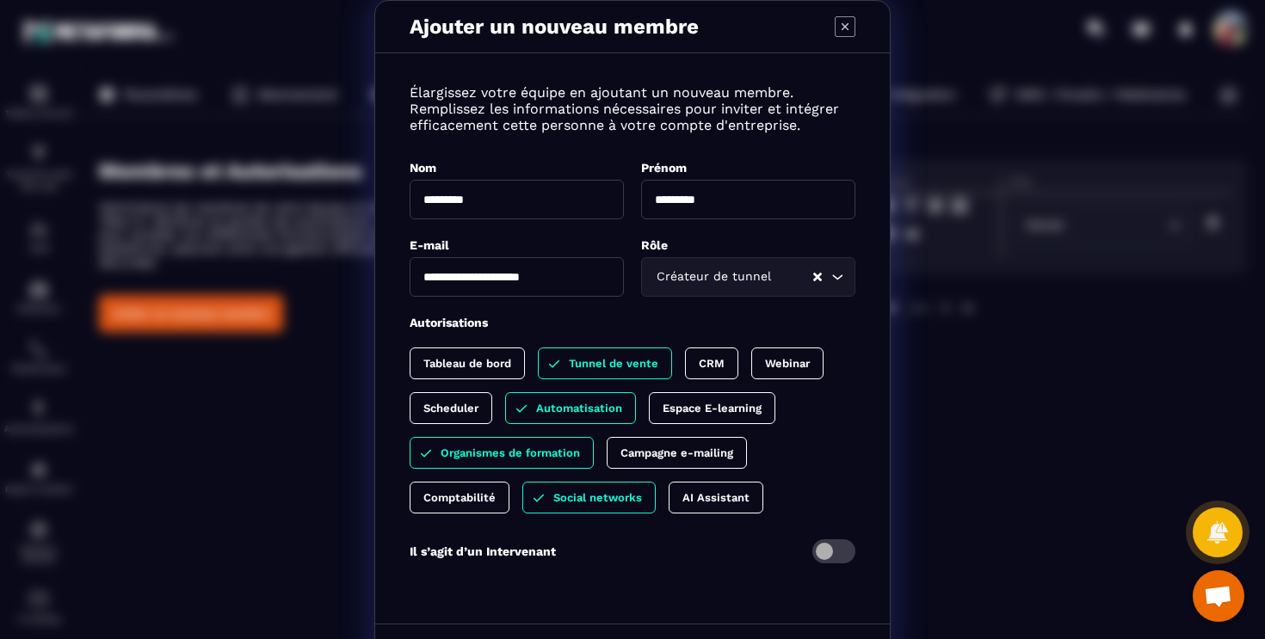
click at [688, 412] on p "Espace E-learning" at bounding box center [711, 408] width 99 height 13
click at [452, 360] on p "Tableau de bord" at bounding box center [467, 363] width 88 height 13
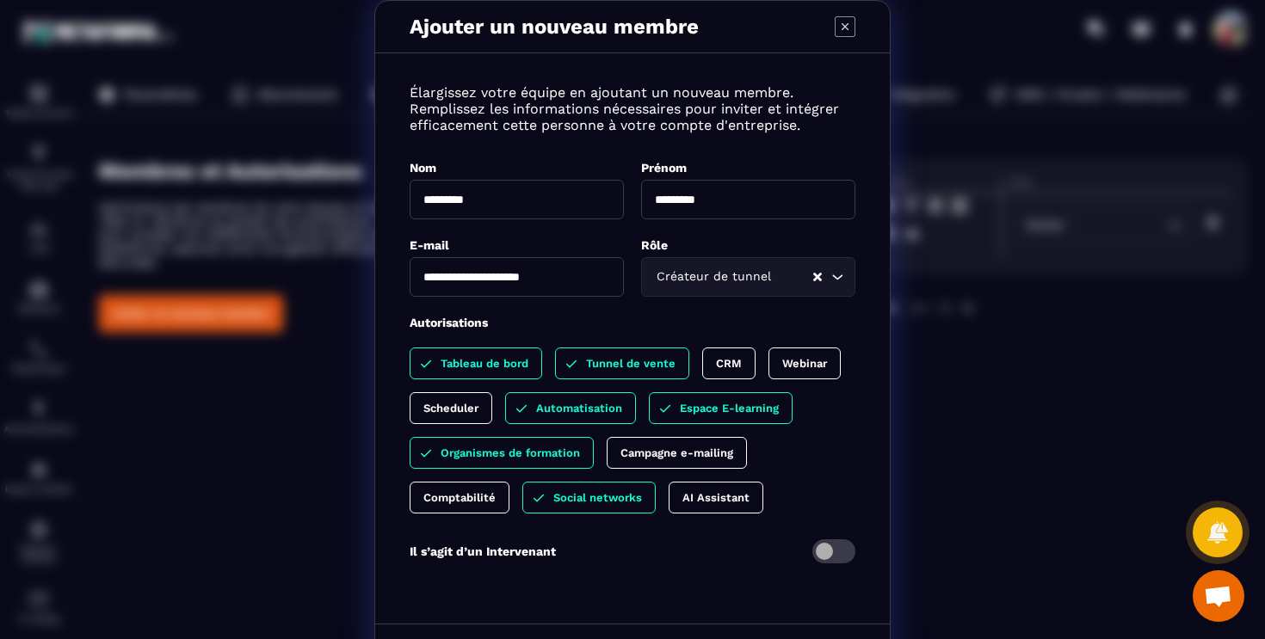
click at [732, 353] on div "CRM" at bounding box center [728, 364] width 53 height 32
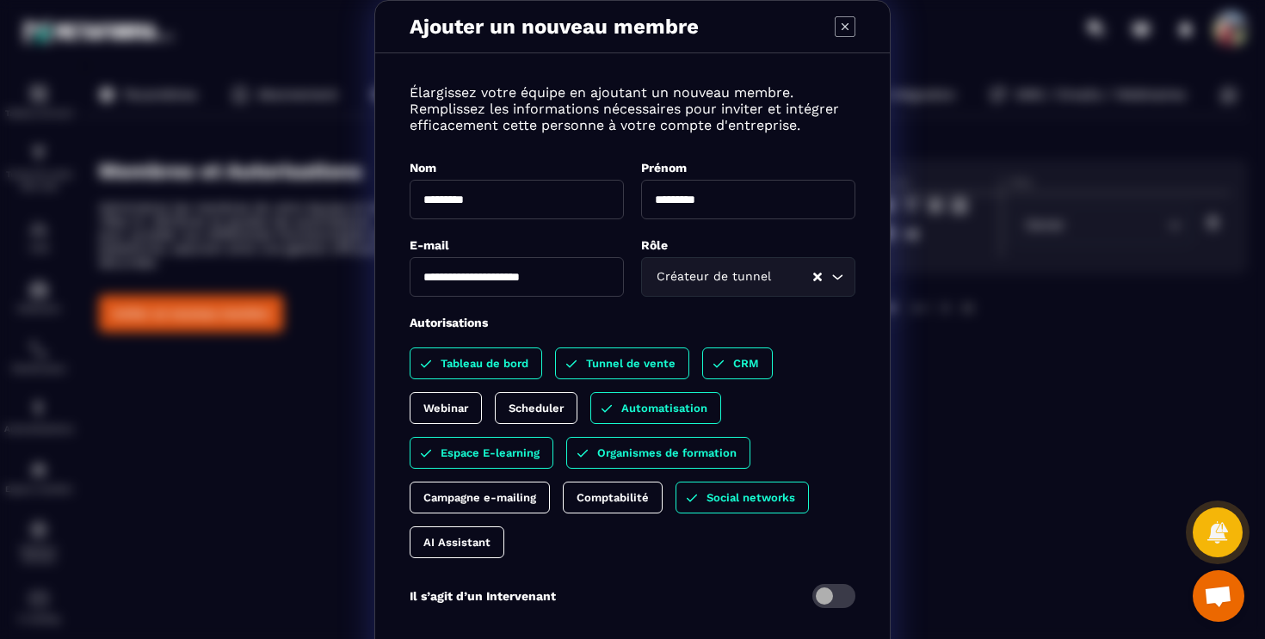
click at [568, 398] on div "Scheduler" at bounding box center [536, 408] width 83 height 32
click at [440, 416] on div "Webinar" at bounding box center [446, 408] width 72 height 32
click at [604, 512] on div "Comptabilité" at bounding box center [613, 498] width 100 height 32
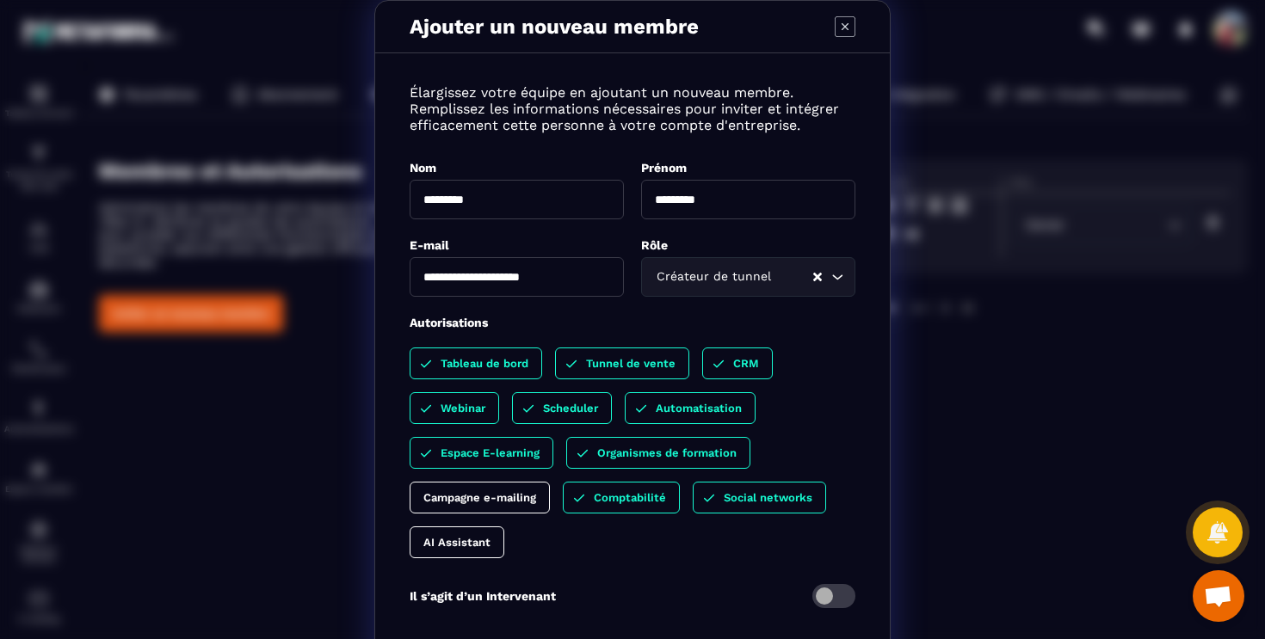
click at [508, 500] on p "Campagne e-mailing" at bounding box center [479, 497] width 113 height 13
click at [471, 552] on div "AI Assistant" at bounding box center [457, 543] width 95 height 32
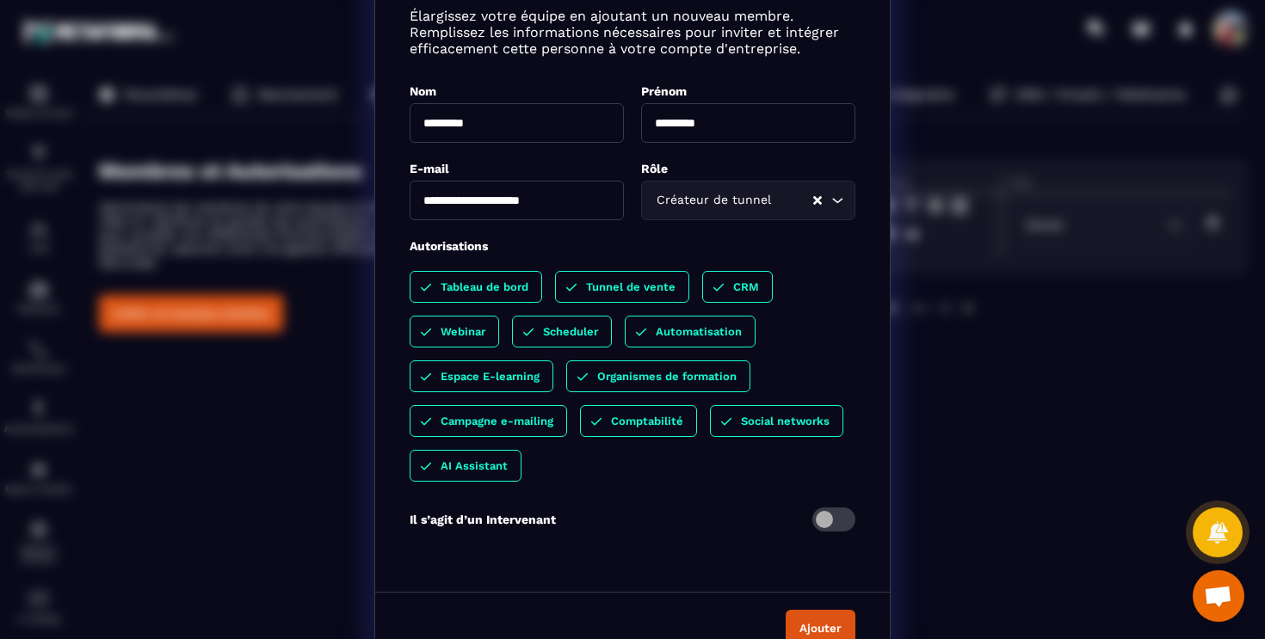
scroll to position [77, 0]
click at [804, 619] on button "Ajouter" at bounding box center [820, 627] width 70 height 37
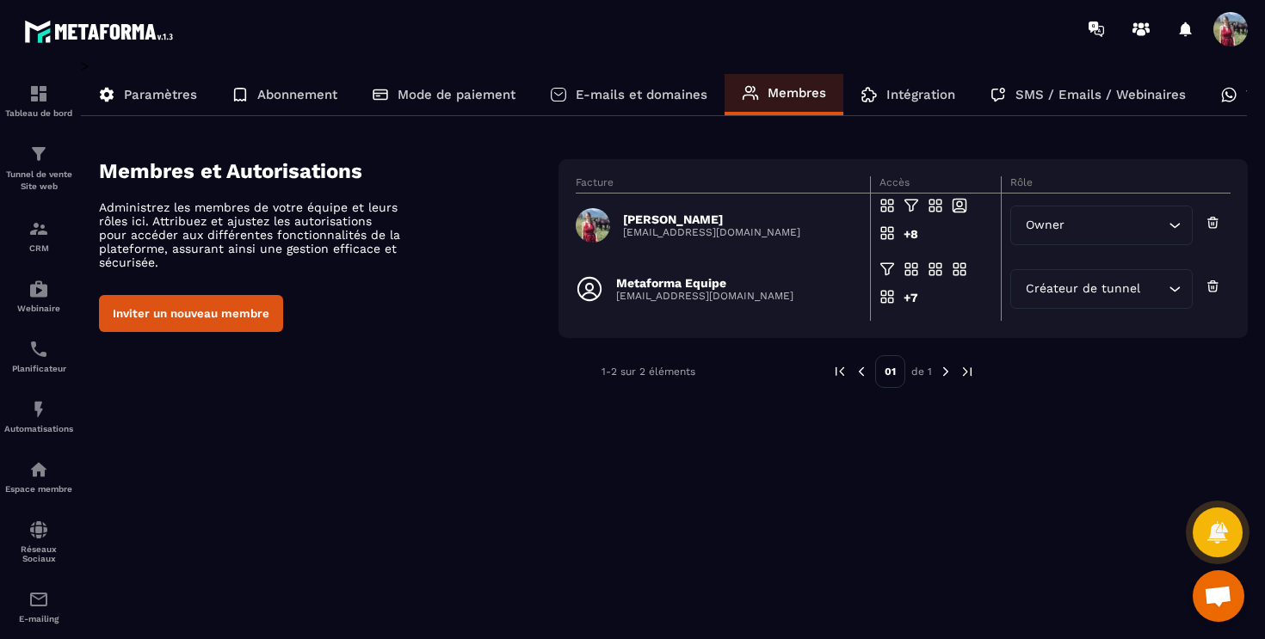
click at [1235, 601] on span "Ouvrir le chat" at bounding box center [1218, 596] width 52 height 52
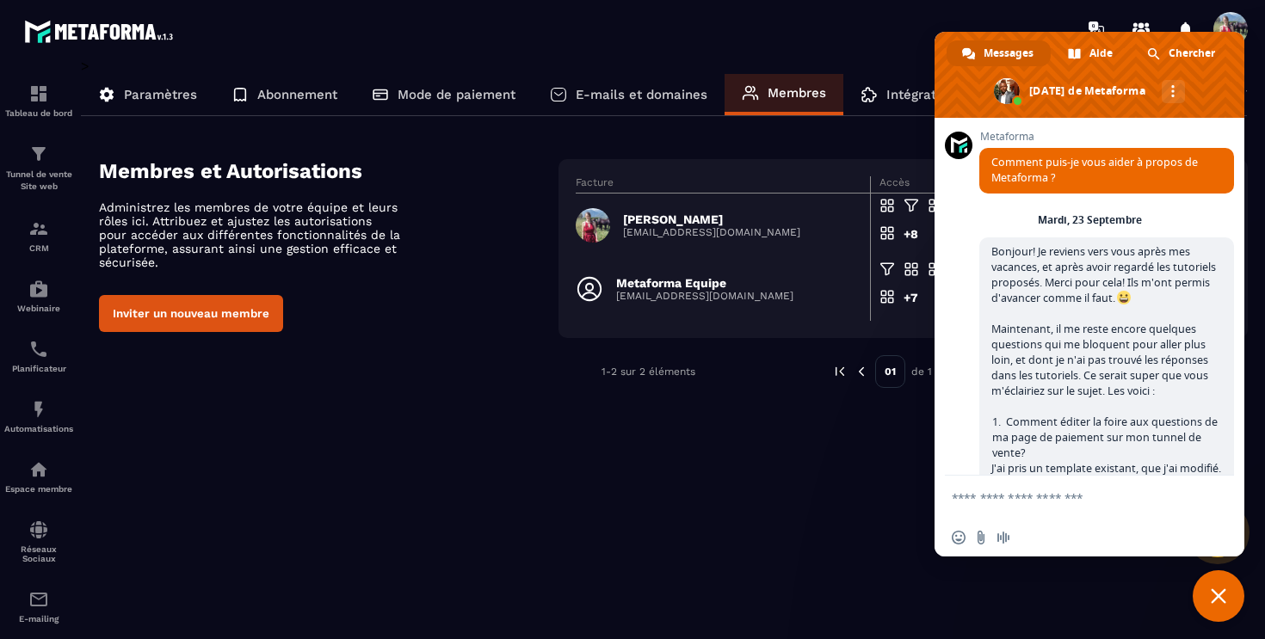
scroll to position [3727, 0]
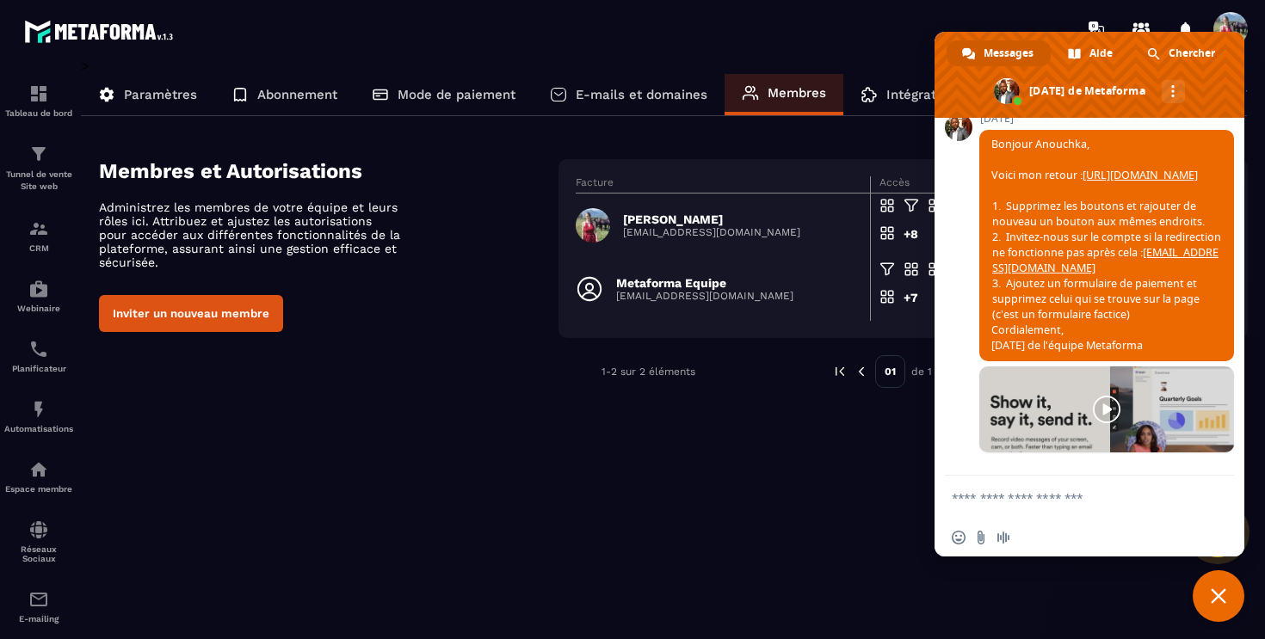
click at [1085, 502] on textarea "Entrez votre message..." at bounding box center [1070, 497] width 237 height 15
paste textarea "**********"
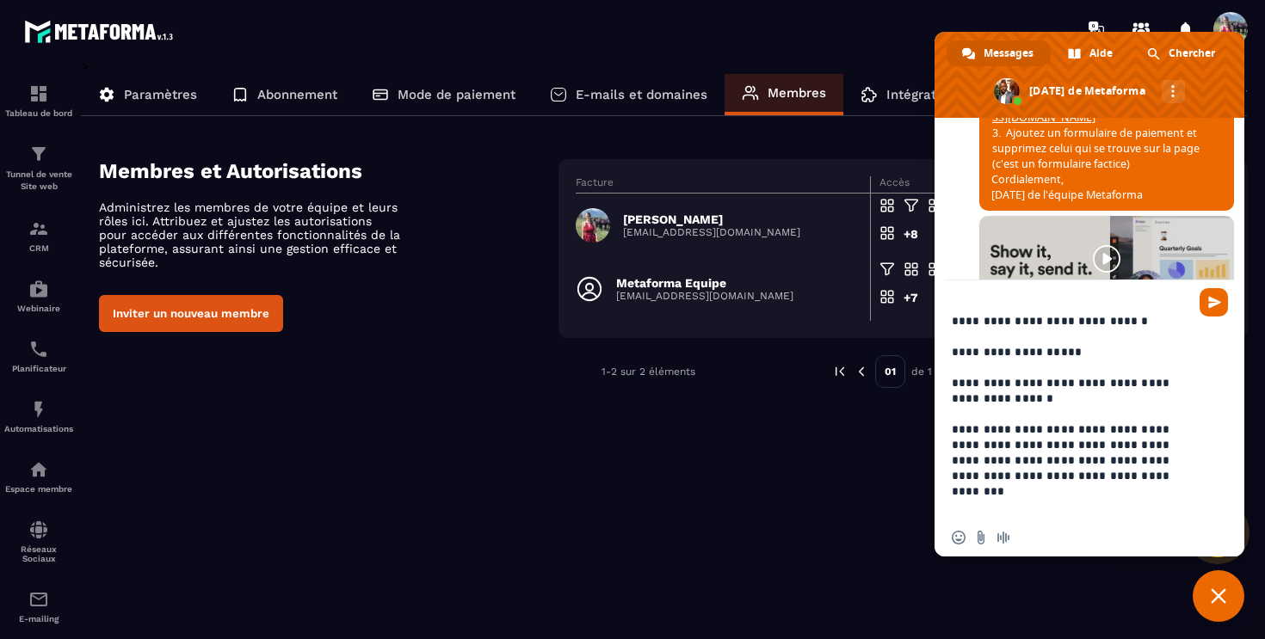
scroll to position [271, 0]
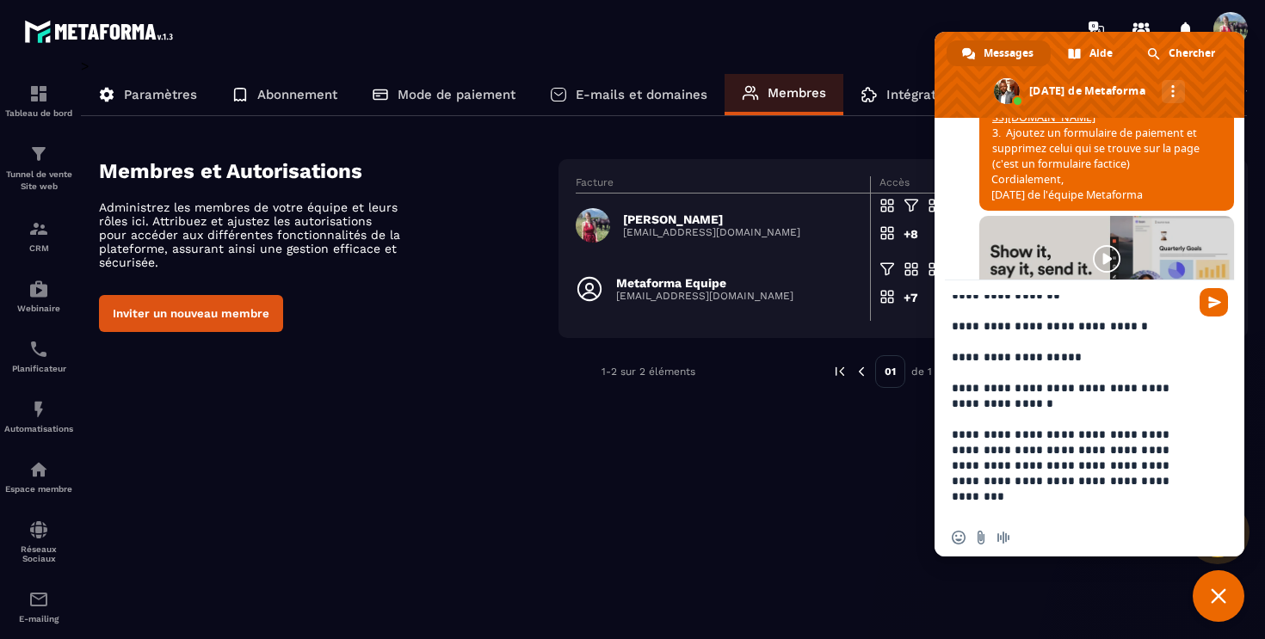
click at [1157, 480] on textarea "Entrez votre message..." at bounding box center [1070, 407] width 237 height 224
click at [1032, 510] on textarea "Entrez votre message..." at bounding box center [1070, 407] width 237 height 224
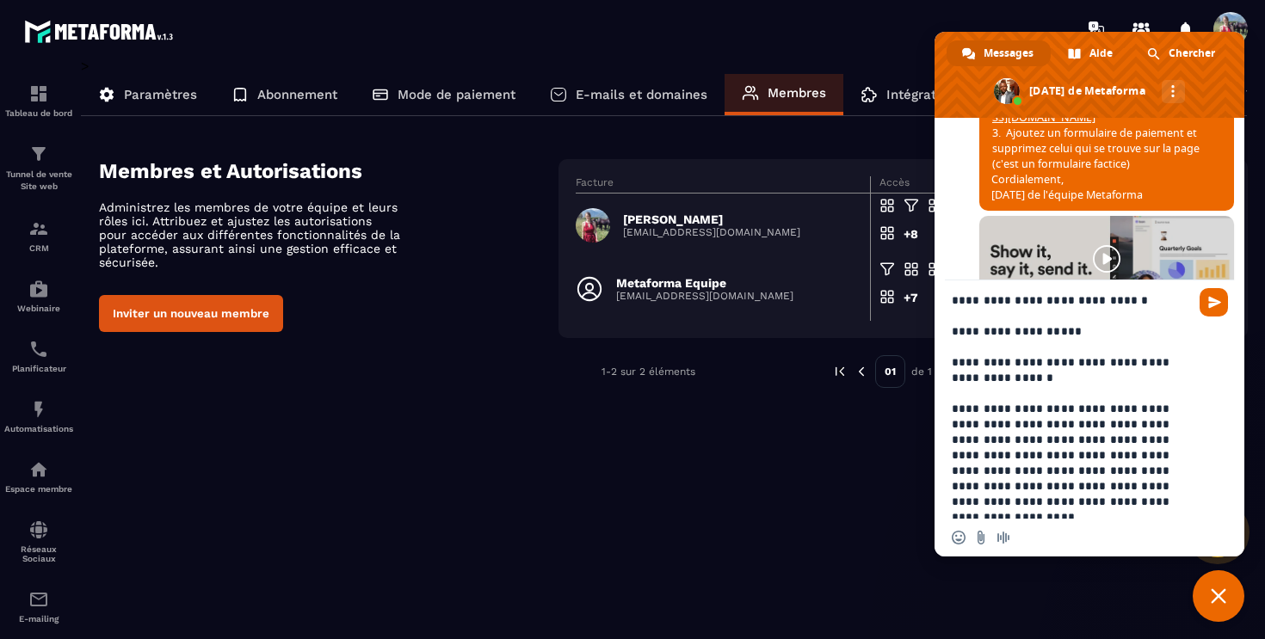
scroll to position [298, 0]
drag, startPoint x: 1153, startPoint y: 510, endPoint x: 1044, endPoint y: 502, distance: 109.6
click at [1044, 502] on textarea "Entrez votre message..." at bounding box center [1070, 407] width 237 height 224
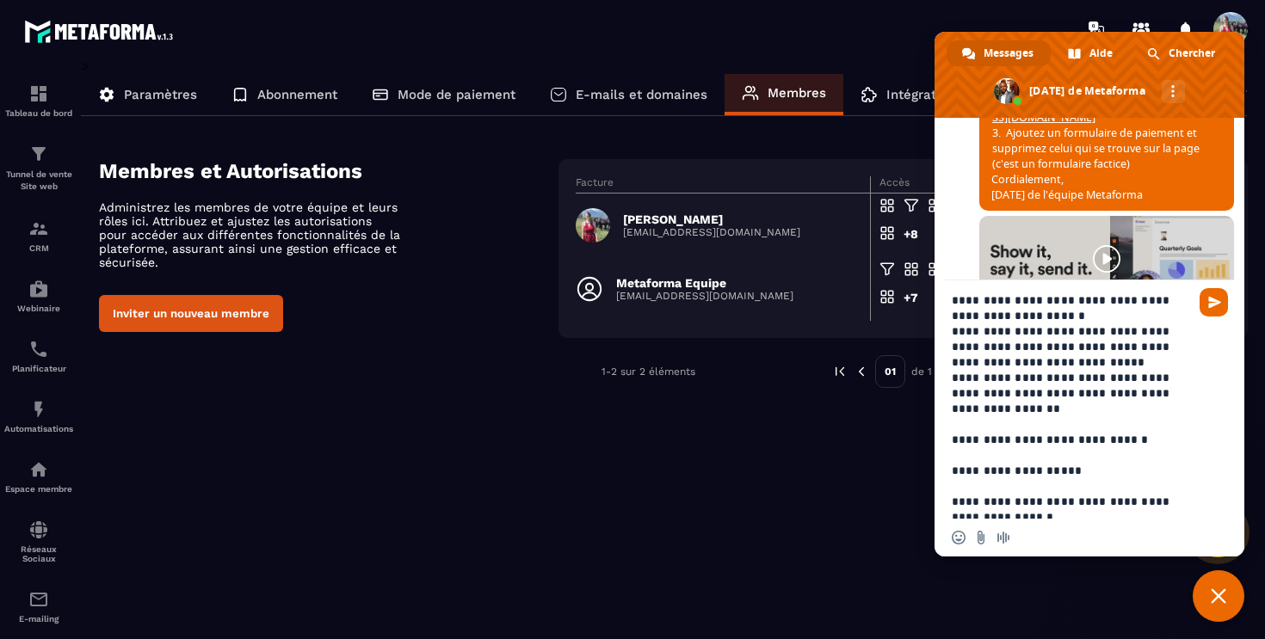
scroll to position [0, 0]
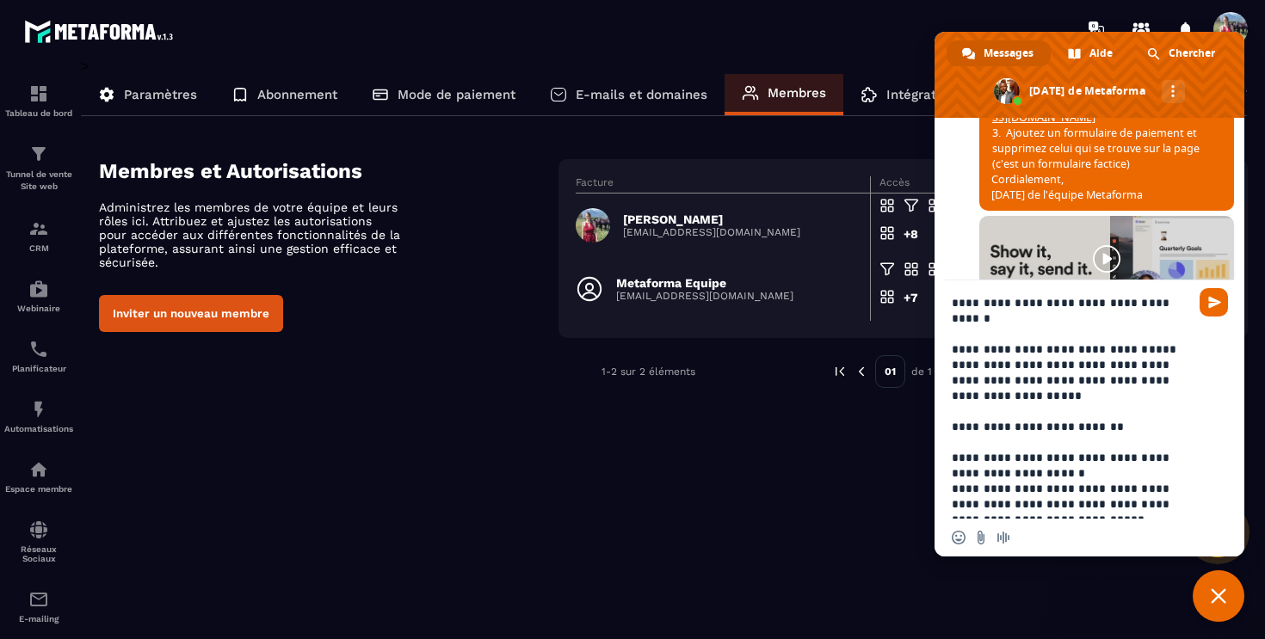
drag, startPoint x: 1001, startPoint y: 302, endPoint x: 968, endPoint y: 319, distance: 36.9
click at [968, 319] on textarea "Entrez votre message..." at bounding box center [1070, 407] width 237 height 224
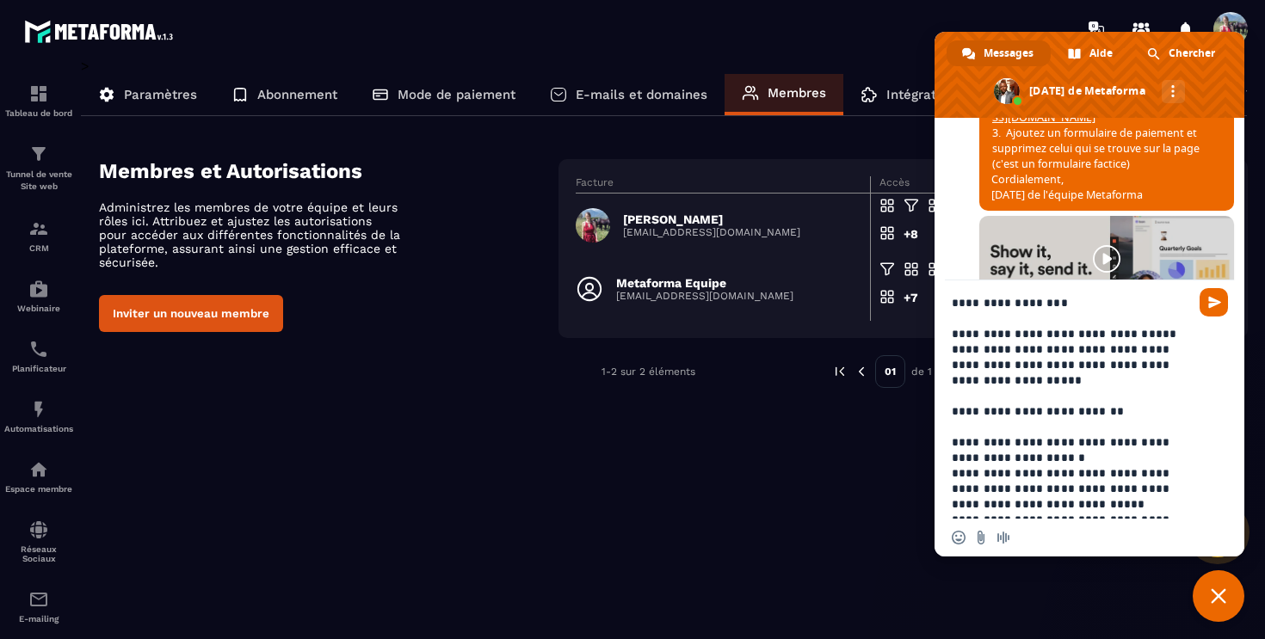
click at [968, 409] on textarea "Entrez votre message..." at bounding box center [1070, 407] width 237 height 224
click at [951, 446] on div at bounding box center [1089, 401] width 310 height 242
click at [954, 445] on textarea "Entrez votre message..." at bounding box center [1070, 407] width 237 height 224
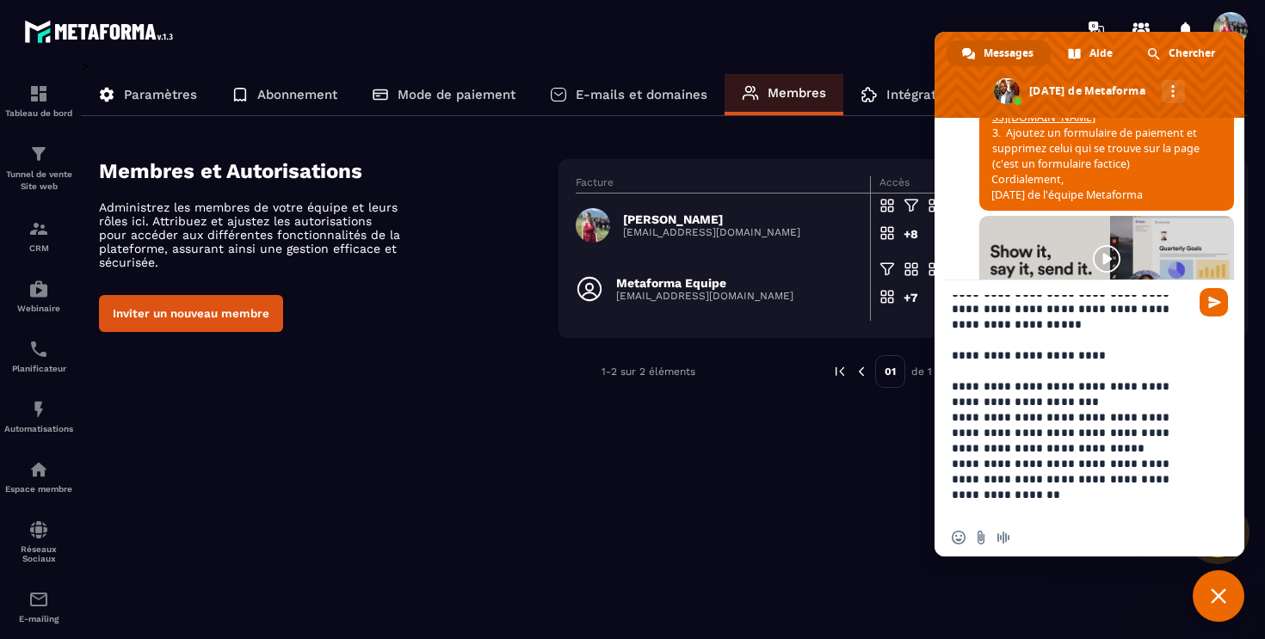
scroll to position [57, 0]
click at [961, 460] on textarea "Entrez votre message..." at bounding box center [1070, 407] width 237 height 224
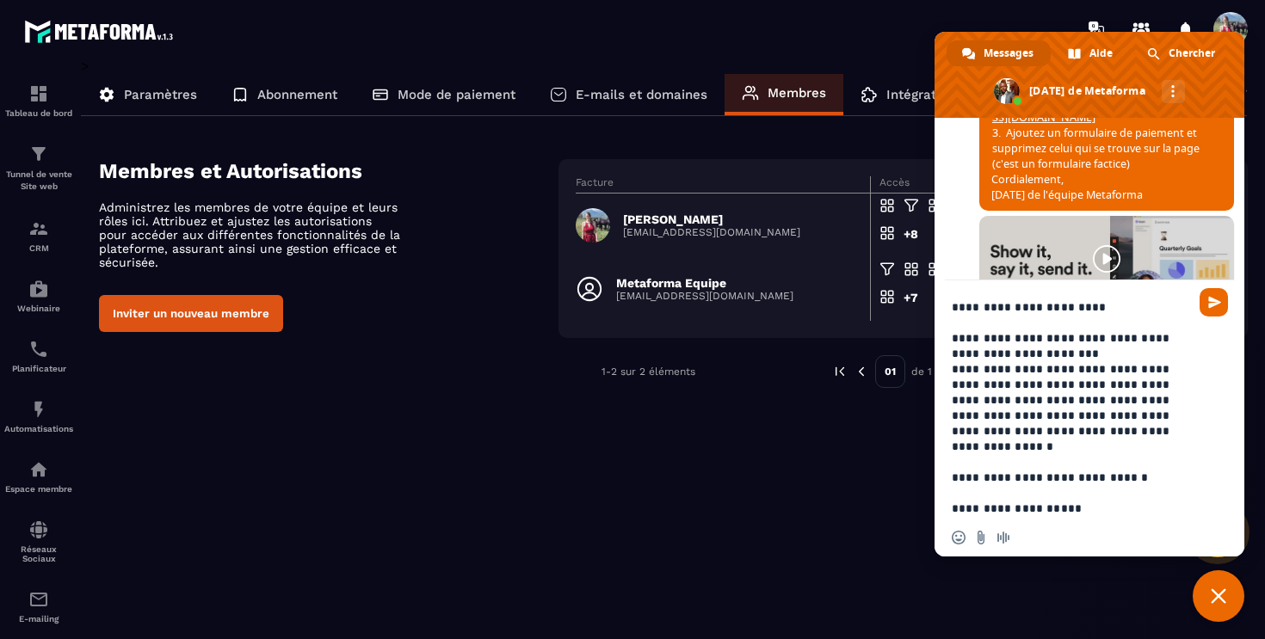
scroll to position [105, 0]
click at [952, 460] on textarea "Entrez votre message..." at bounding box center [1070, 407] width 237 height 224
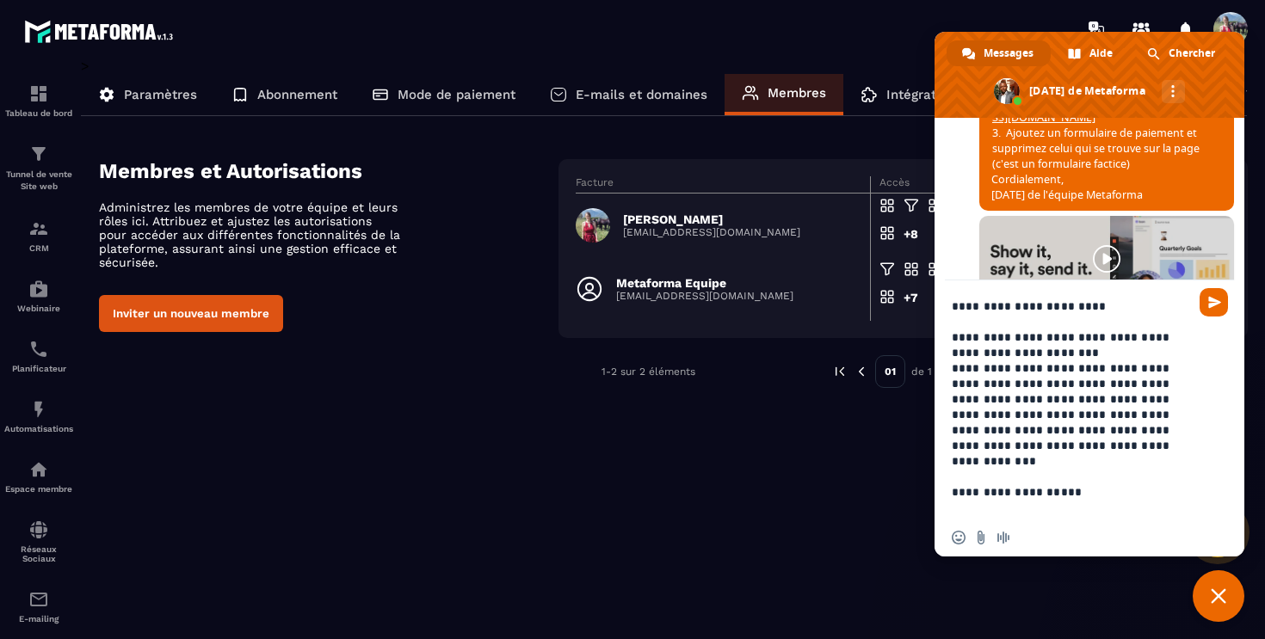
click at [953, 476] on textarea "Entrez votre message..." at bounding box center [1070, 407] width 237 height 224
click at [952, 495] on textarea "Entrez votre message..." at bounding box center [1070, 407] width 237 height 224
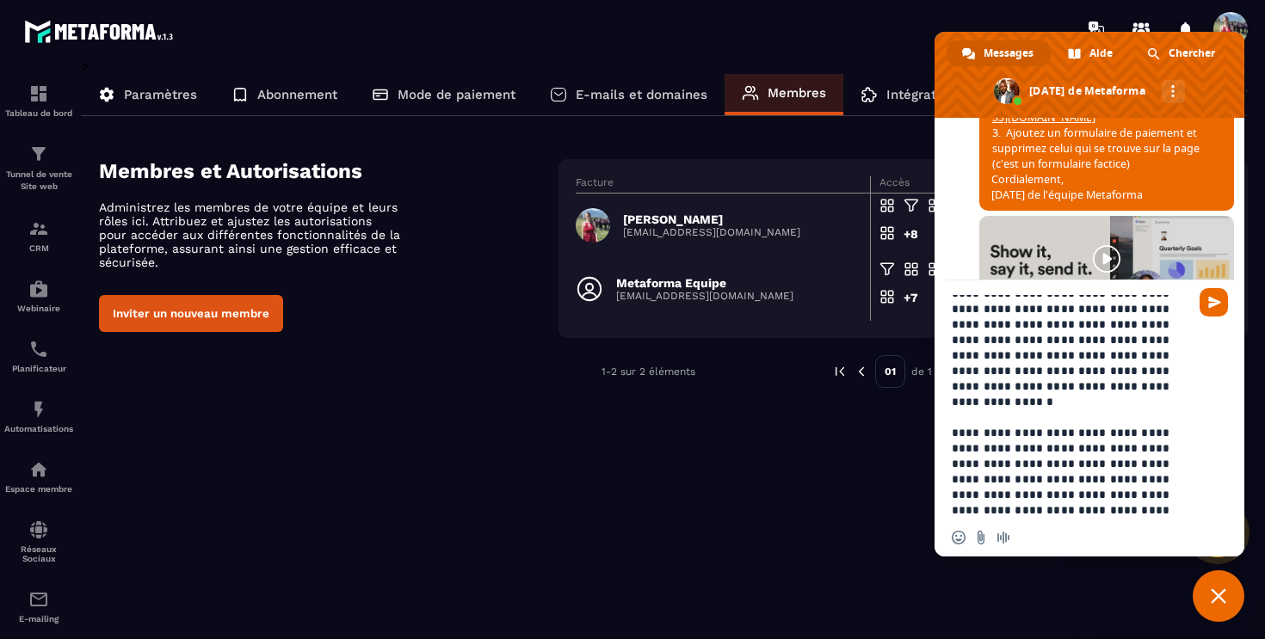
scroll to position [224, 0]
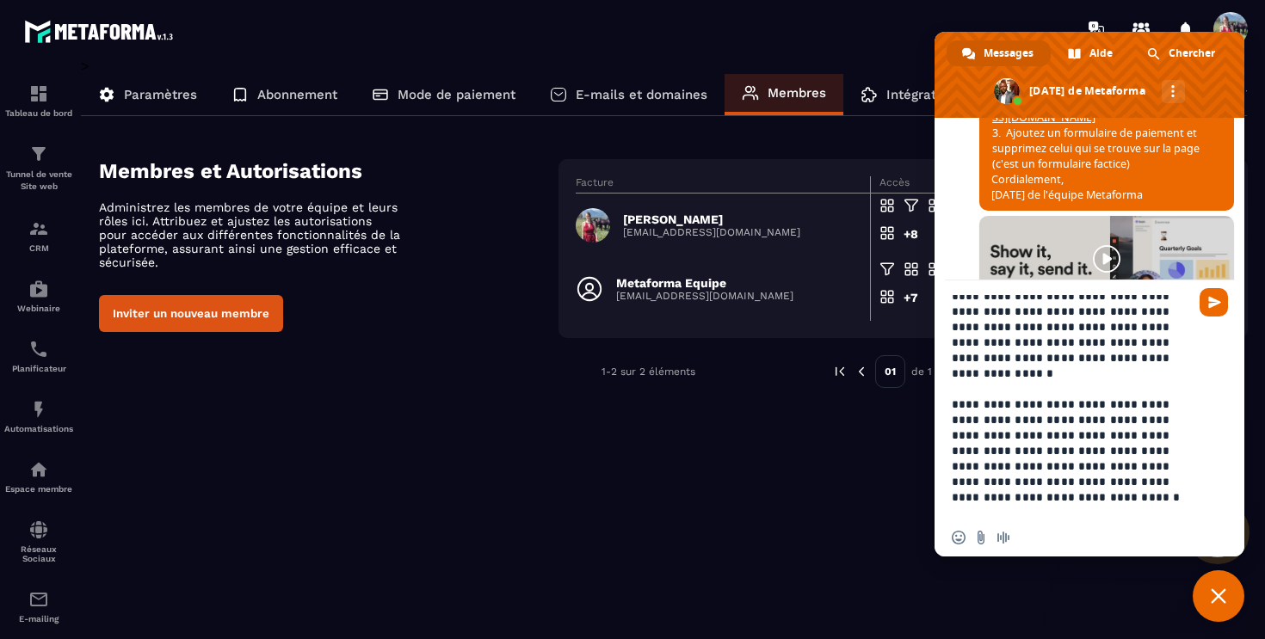
click at [955, 385] on textarea "Entrez votre message..." at bounding box center [1070, 407] width 237 height 224
click at [1168, 394] on textarea "Entrez votre message..." at bounding box center [1070, 407] width 237 height 224
click at [982, 405] on textarea "Entrez votre message..." at bounding box center [1070, 407] width 237 height 224
click at [1077, 422] on textarea "Entrez votre message..." at bounding box center [1070, 407] width 237 height 224
click at [1186, 404] on textarea "Entrez votre message..." at bounding box center [1070, 407] width 237 height 224
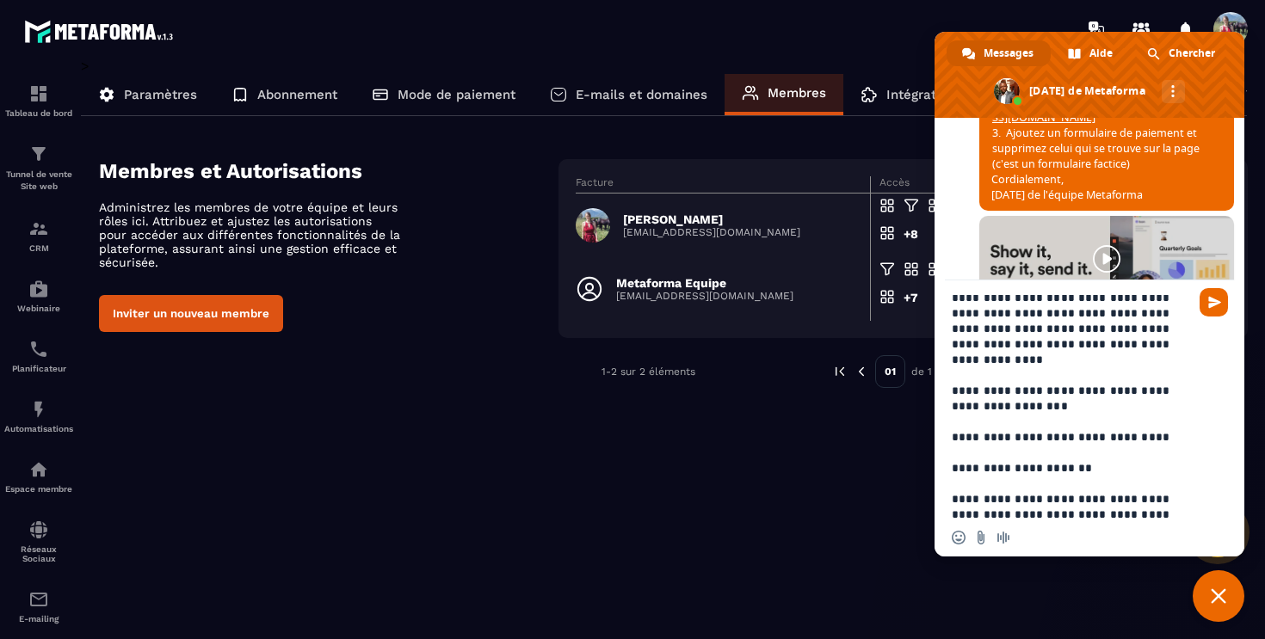
scroll to position [380, 0]
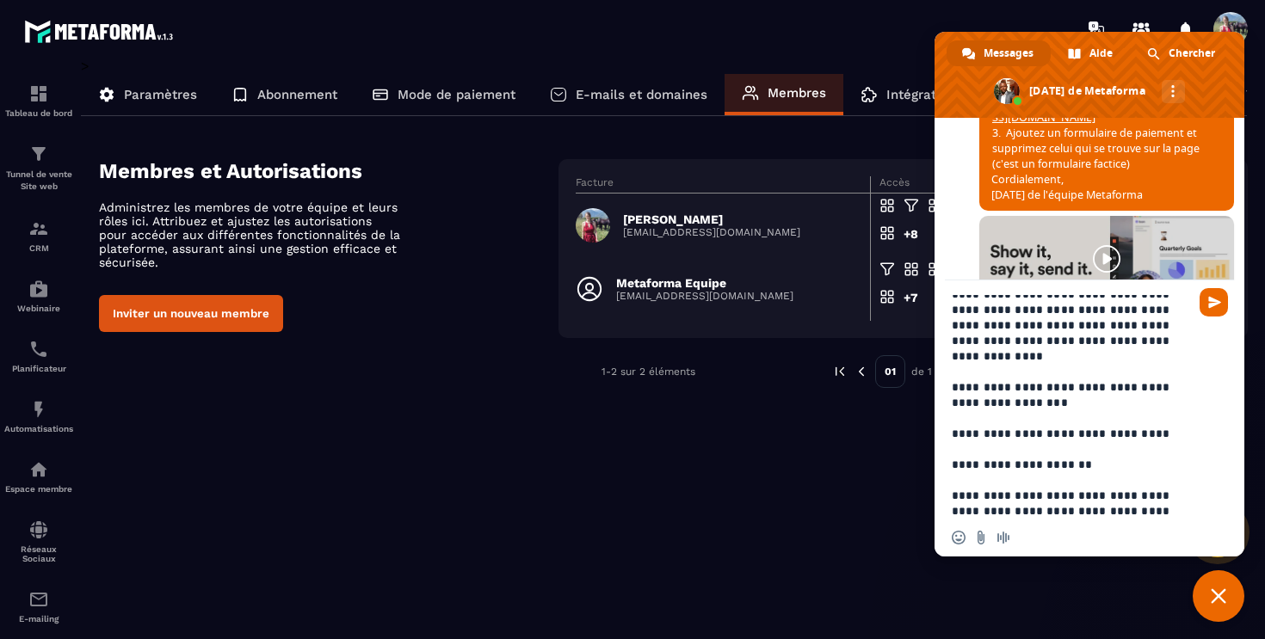
click at [966, 369] on textarea "Entrez votre message..." at bounding box center [1070, 407] width 237 height 224
click at [952, 416] on textarea "Entrez votre message..." at bounding box center [1070, 407] width 237 height 224
click at [1020, 387] on textarea "Entrez votre message..." at bounding box center [1070, 407] width 237 height 224
click at [952, 418] on textarea "Entrez votre message..." at bounding box center [1070, 407] width 237 height 224
click at [952, 450] on textarea "Entrez votre message..." at bounding box center [1070, 407] width 237 height 224
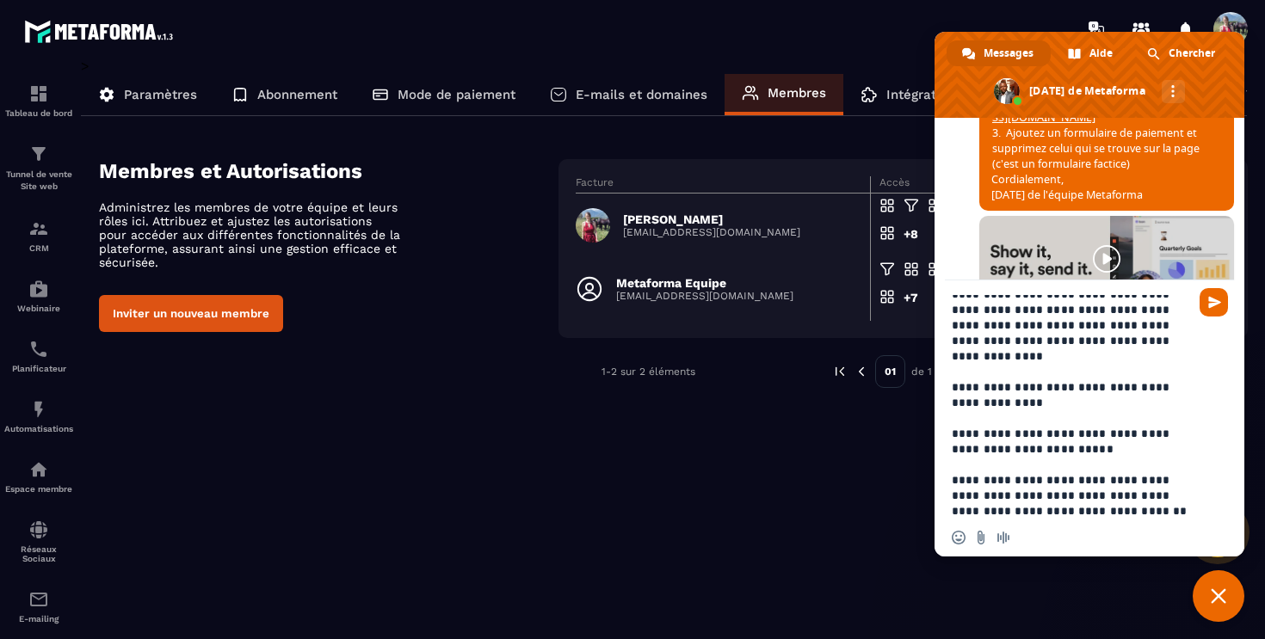
click at [950, 465] on div at bounding box center [1089, 401] width 310 height 242
click at [953, 464] on textarea "Entrez votre message..." at bounding box center [1070, 407] width 237 height 224
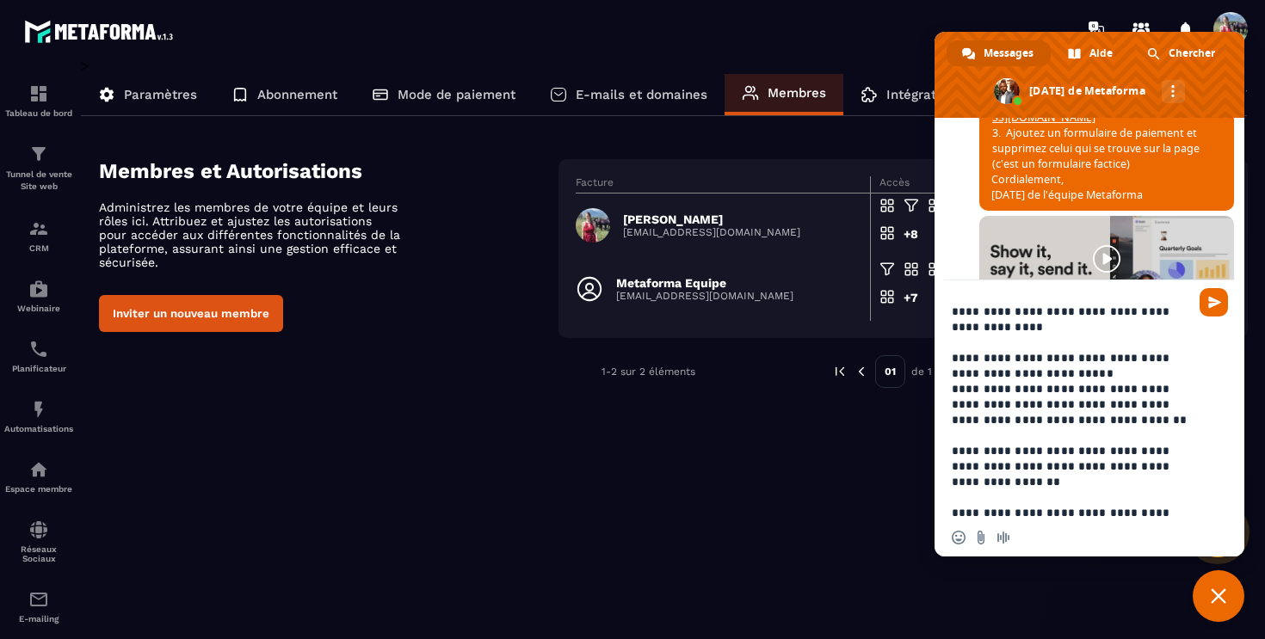
scroll to position [459, 0]
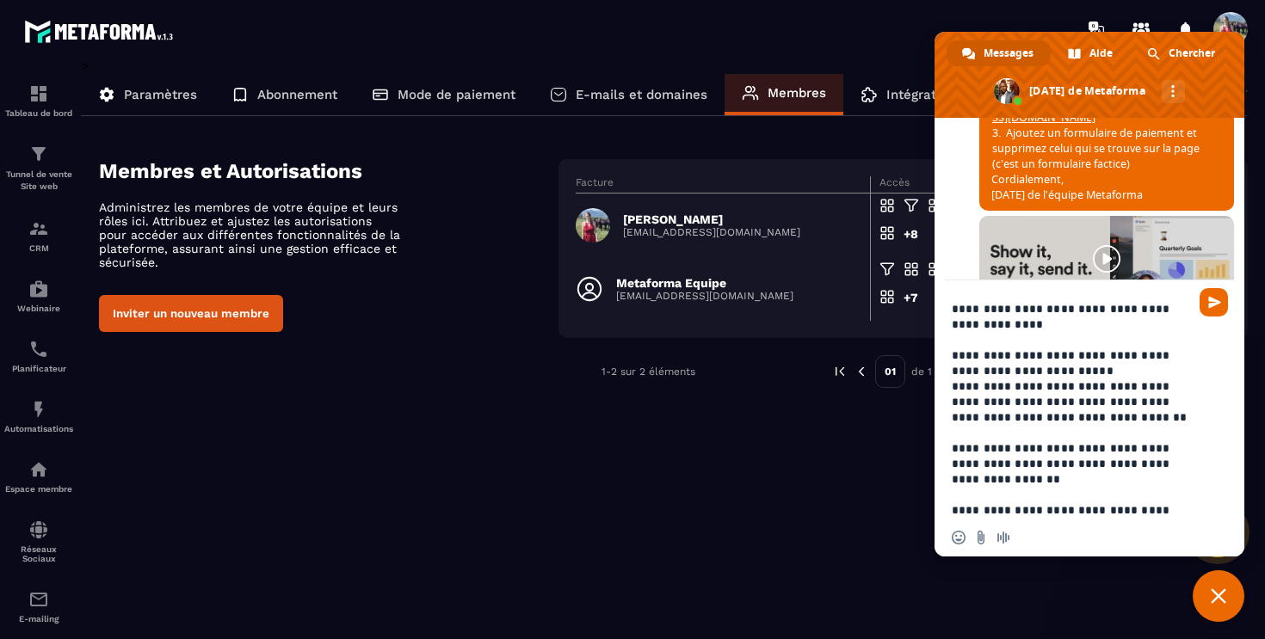
click at [952, 431] on textarea "Entrez votre message..." at bounding box center [1070, 407] width 237 height 224
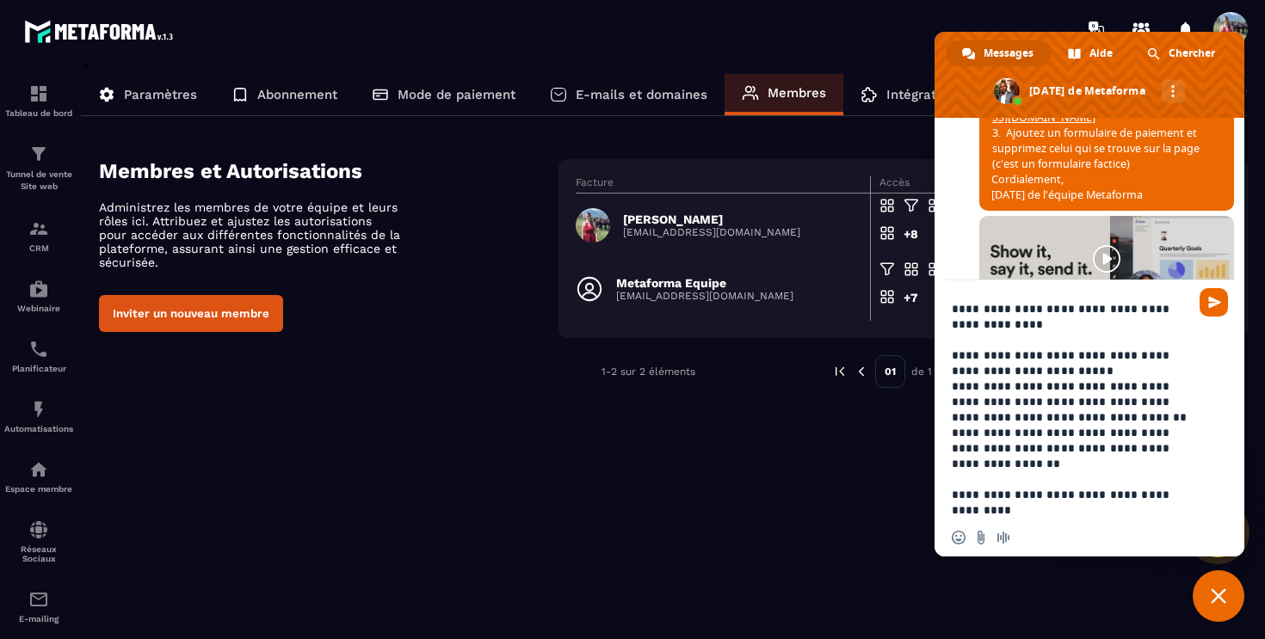
click at [988, 418] on textarea "Entrez votre message..." at bounding box center [1070, 407] width 237 height 224
click at [988, 415] on textarea "Entrez votre message..." at bounding box center [1070, 407] width 237 height 224
drag, startPoint x: 1047, startPoint y: 419, endPoint x: 1146, endPoint y: 414, distance: 99.1
click at [1146, 414] on textarea "Entrez votre message..." at bounding box center [1070, 407] width 237 height 224
click at [1007, 434] on textarea "Entrez votre message..." at bounding box center [1070, 407] width 237 height 224
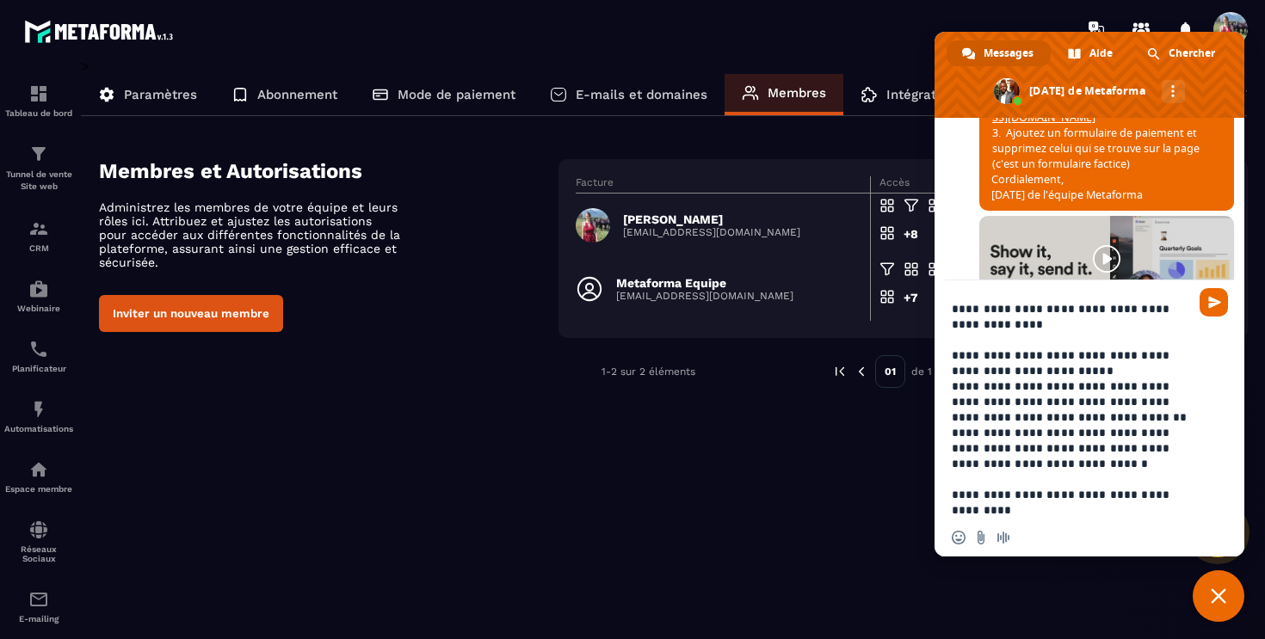
click at [1007, 434] on textarea "Entrez votre message..." at bounding box center [1070, 407] width 237 height 224
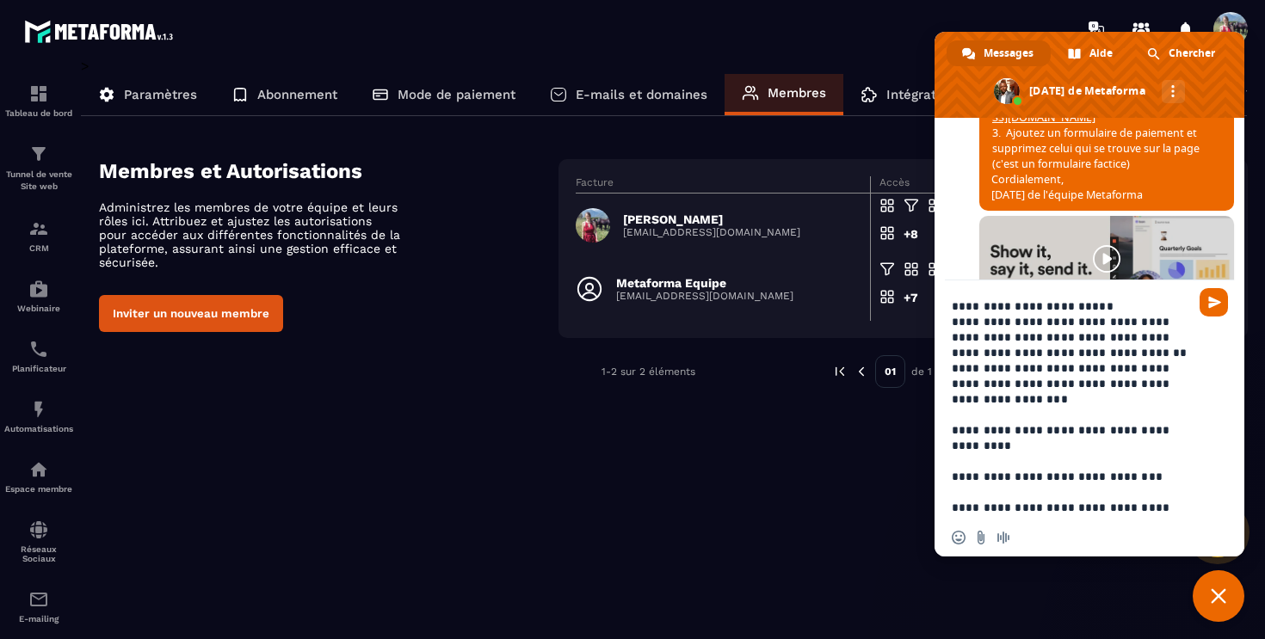
scroll to position [536, 0]
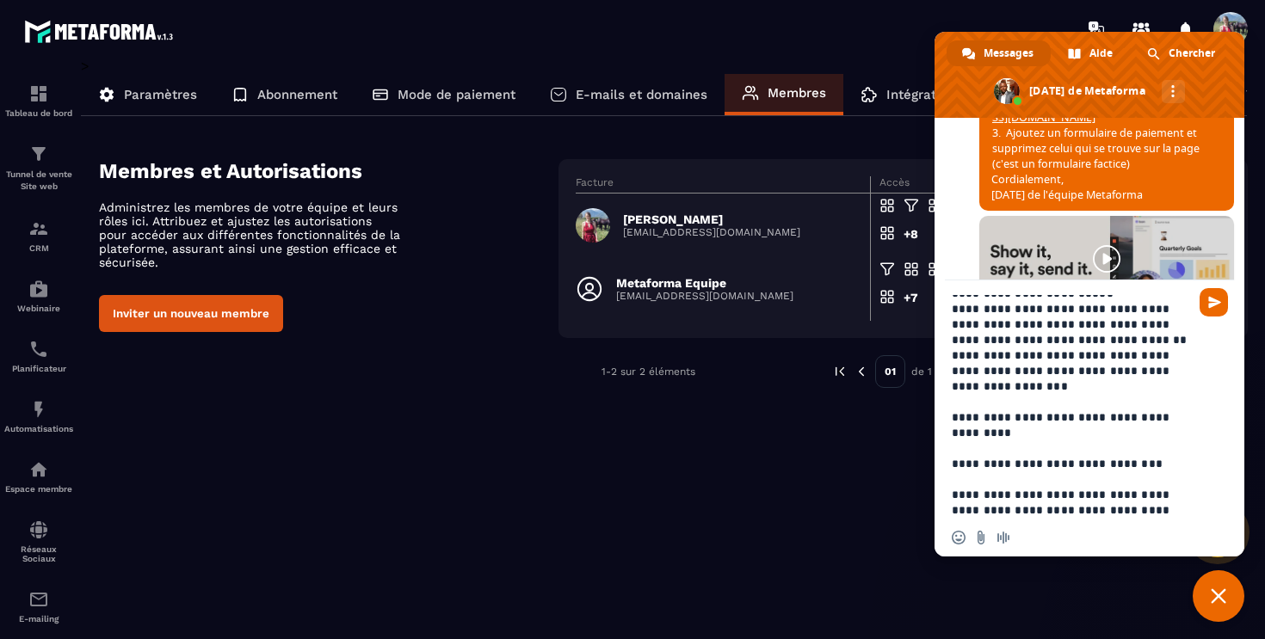
click at [950, 398] on div at bounding box center [1089, 401] width 310 height 242
click at [953, 402] on textarea "Entrez votre message..." at bounding box center [1070, 407] width 237 height 224
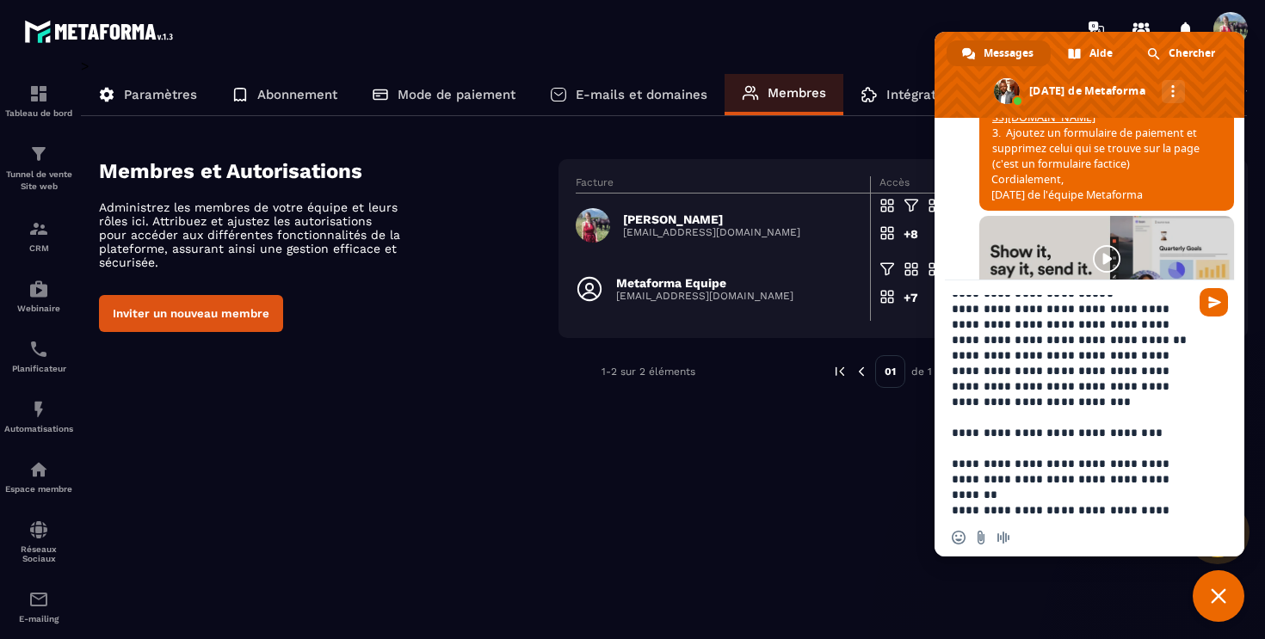
click at [1029, 372] on textarea "Entrez votre message..." at bounding box center [1070, 407] width 237 height 224
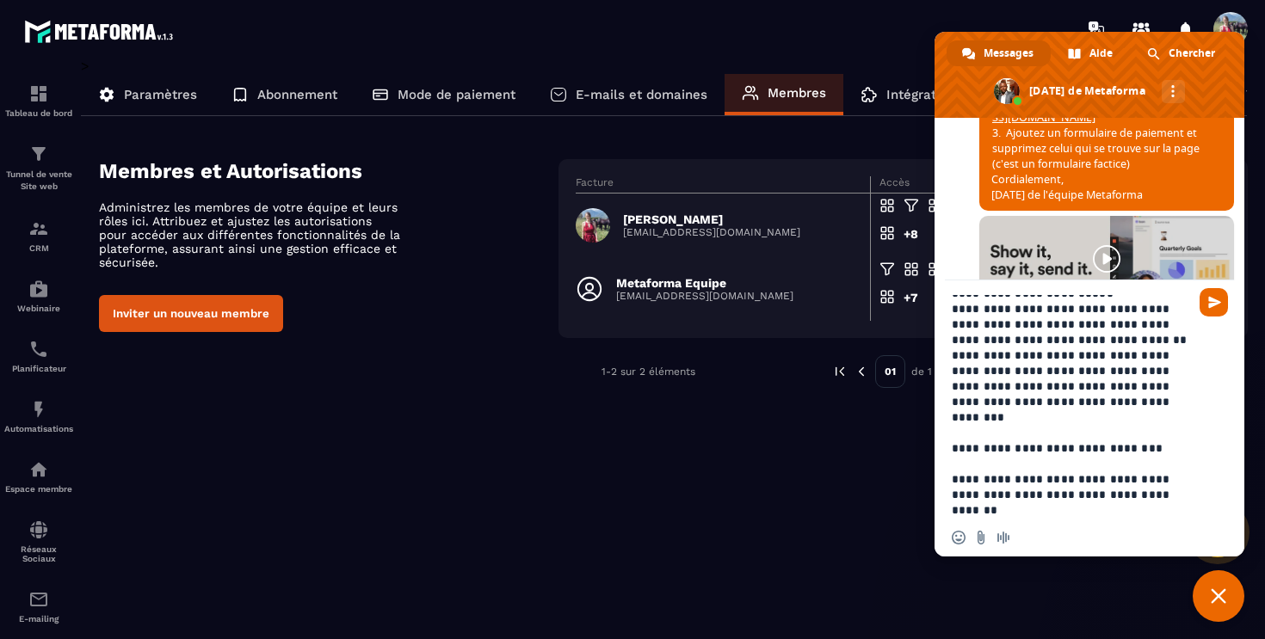
click at [952, 416] on textarea "Entrez votre message..." at bounding box center [1070, 407] width 237 height 224
click at [952, 448] on textarea "Entrez votre message..." at bounding box center [1070, 407] width 237 height 224
click at [1049, 434] on textarea "Entrez votre message..." at bounding box center [1070, 407] width 237 height 224
click at [1182, 447] on textarea "Entrez votre message..." at bounding box center [1070, 407] width 237 height 224
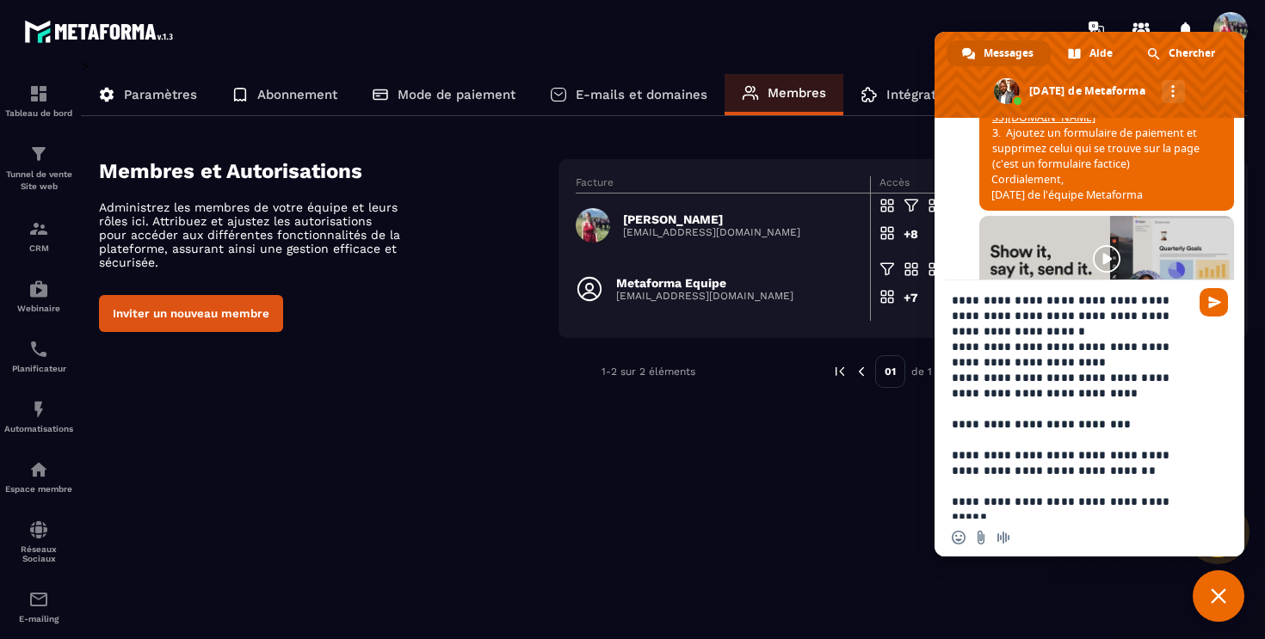
scroll to position [748, 0]
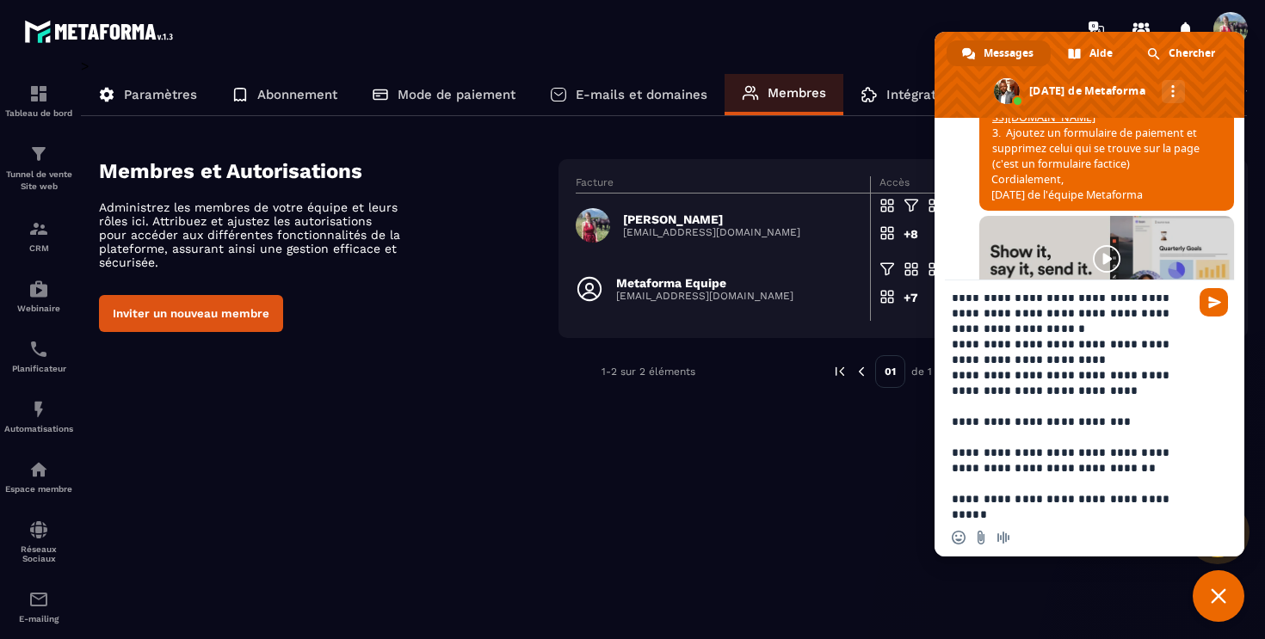
click at [1100, 360] on textarea "Entrez votre message..." at bounding box center [1070, 407] width 237 height 224
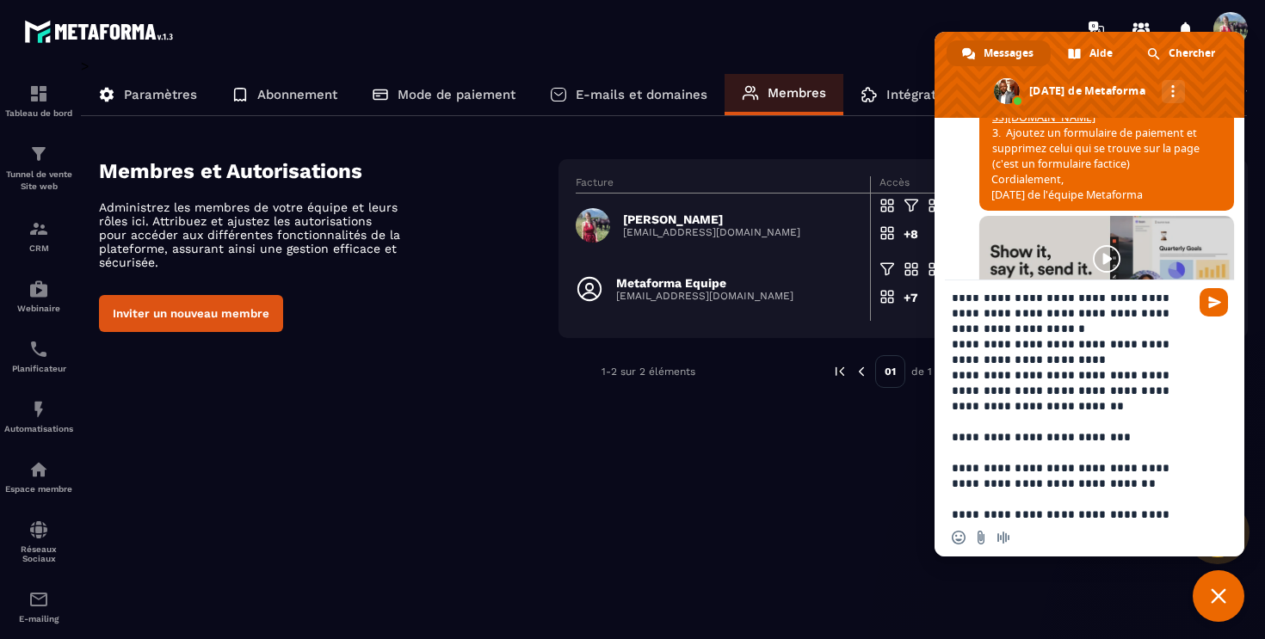
drag, startPoint x: 1053, startPoint y: 378, endPoint x: 950, endPoint y: 345, distance: 108.3
click at [950, 345] on div at bounding box center [1089, 401] width 310 height 242
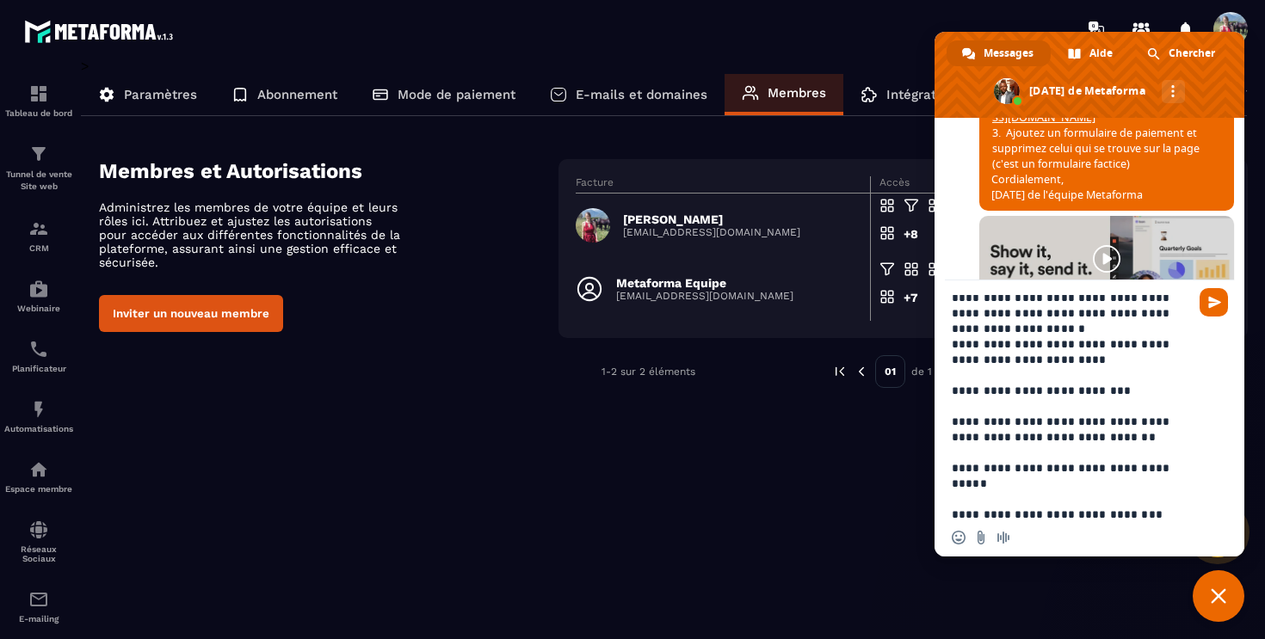
click at [955, 356] on textarea "Entrez votre message..." at bounding box center [1070, 407] width 237 height 224
click at [952, 390] on textarea "Entrez votre message..." at bounding box center [1070, 407] width 237 height 224
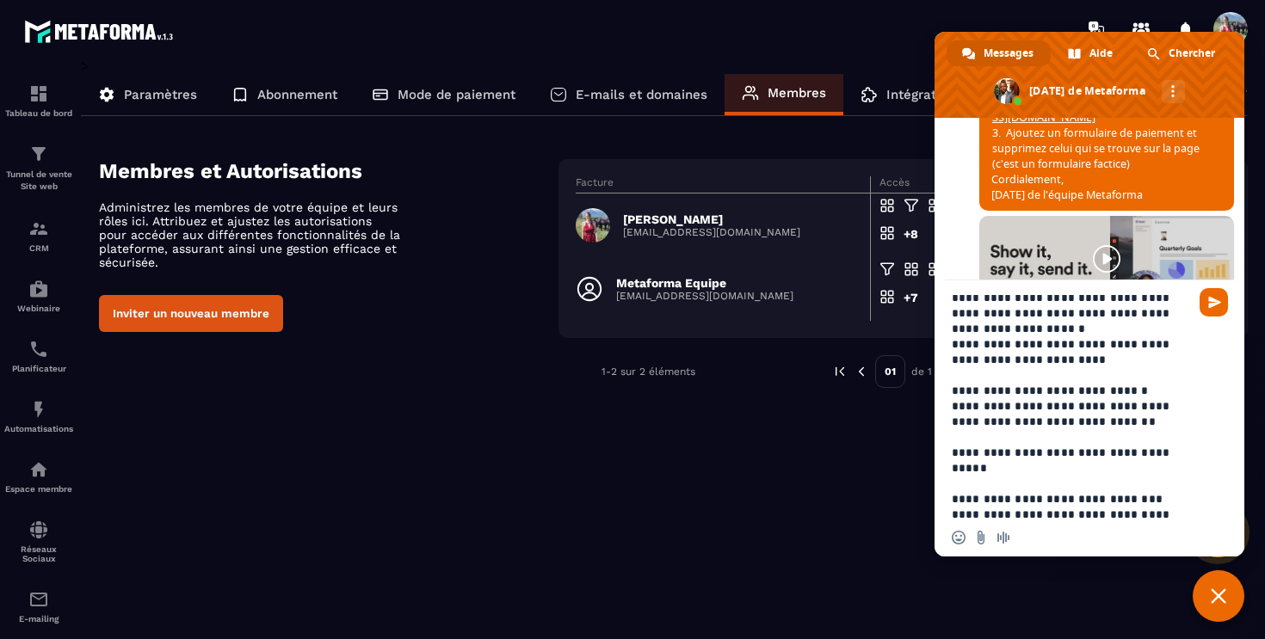
click at [952, 422] on textarea "Entrez votre message..." at bounding box center [1070, 407] width 237 height 224
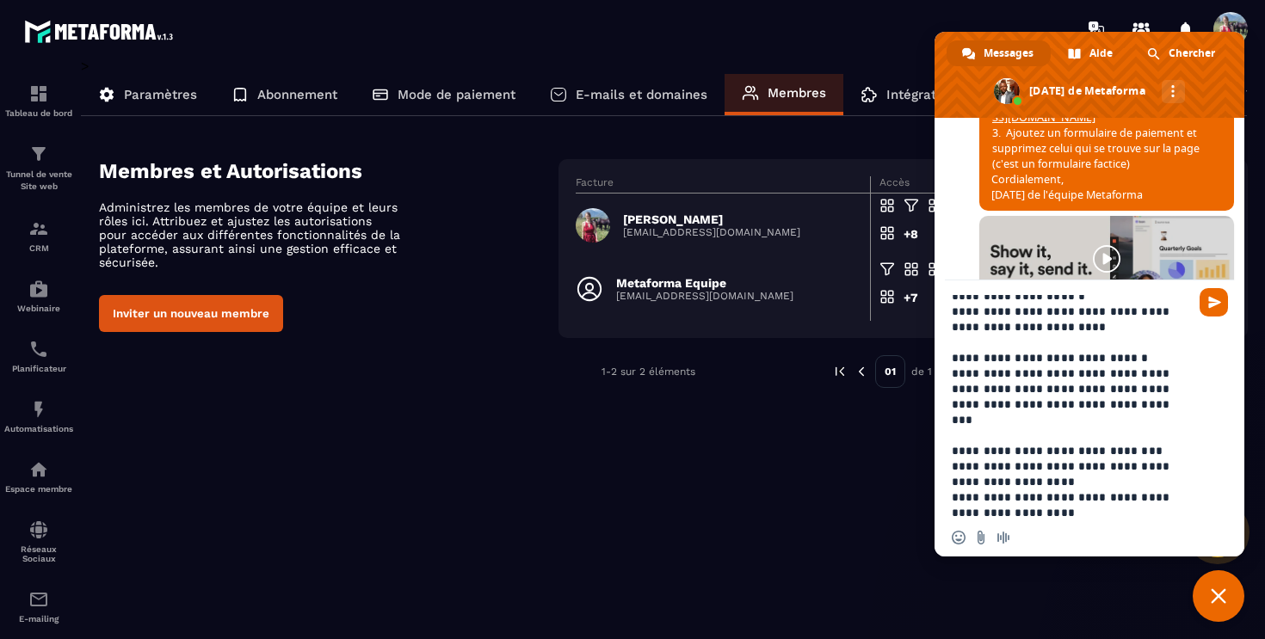
scroll to position [783, 0]
click at [952, 417] on textarea "Entrez votre message..." at bounding box center [1070, 407] width 237 height 224
click at [1007, 434] on textarea "Entrez votre message..." at bounding box center [1070, 407] width 237 height 224
click at [1179, 451] on textarea "Entrez votre message..." at bounding box center [1070, 407] width 237 height 224
click at [1161, 453] on textarea "Entrez votre message..." at bounding box center [1070, 407] width 237 height 224
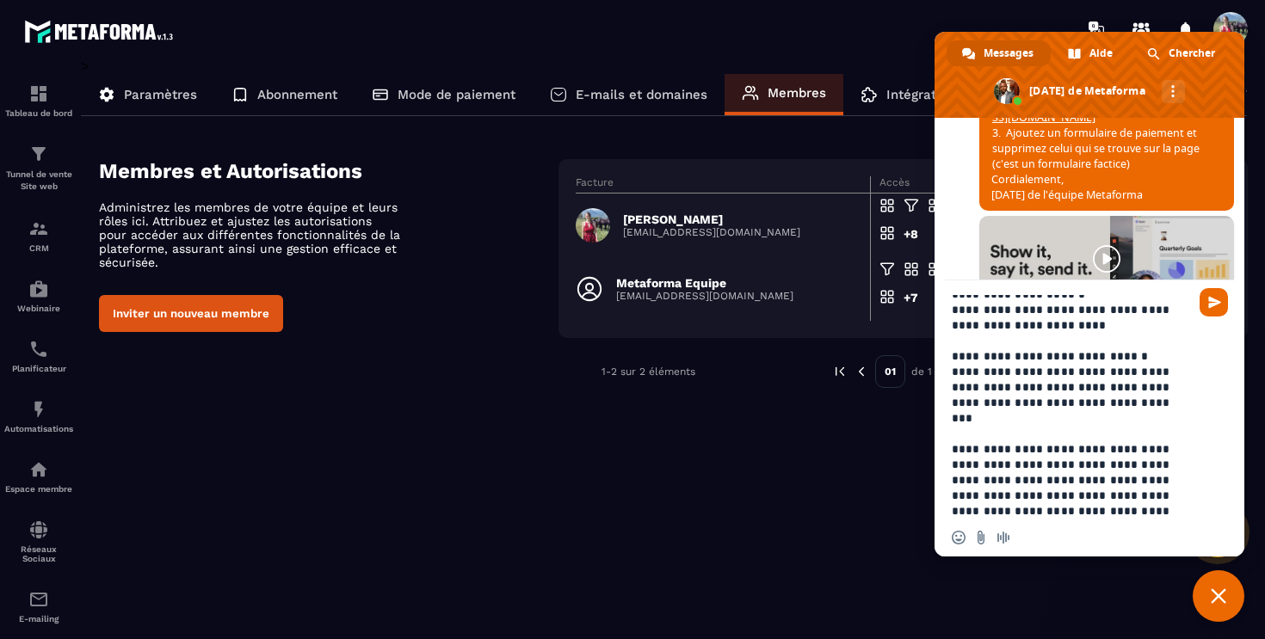
type textarea "**********"
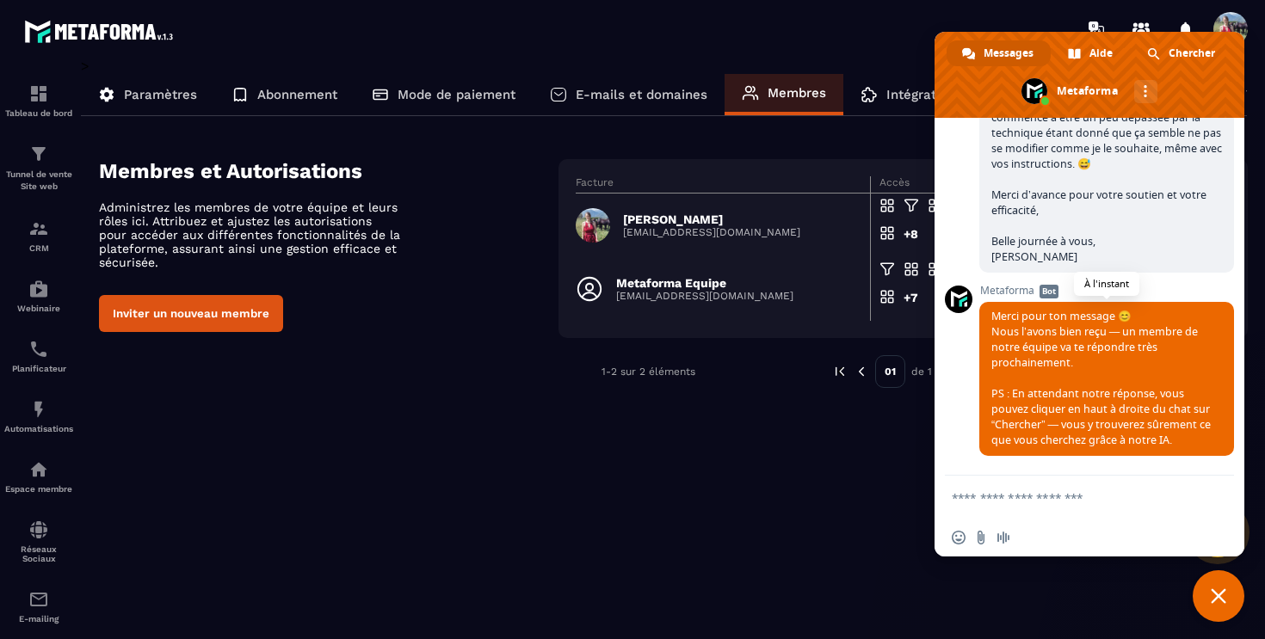
scroll to position [4959, 0]
click at [786, 436] on div "> Paramètres Abonnement Mode de paiement E-mails et domaines Membres Intégratio…" at bounding box center [664, 336] width 1167 height 557
click at [1210, 589] on span "Fermer le chat" at bounding box center [1218, 596] width 52 height 52
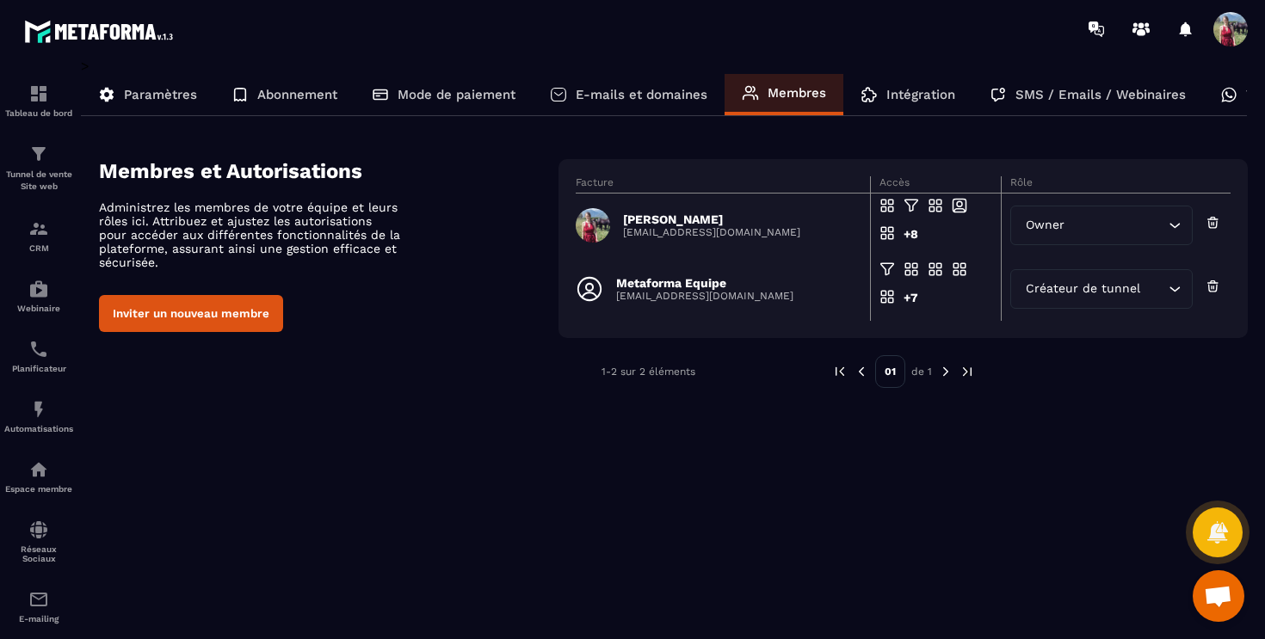
click at [890, 557] on div "> Paramètres Abonnement Mode de paiement E-mails et domaines Membres Intégratio…" at bounding box center [664, 336] width 1167 height 557
click at [32, 107] on div "Tableau de bord" at bounding box center [38, 100] width 69 height 34
